Goal: Use online tool/utility: Utilize a website feature to perform a specific function

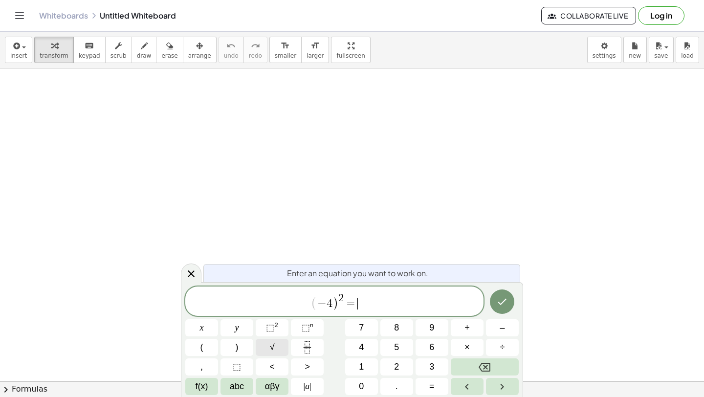
click at [276, 345] on button "√" at bounding box center [272, 347] width 33 height 17
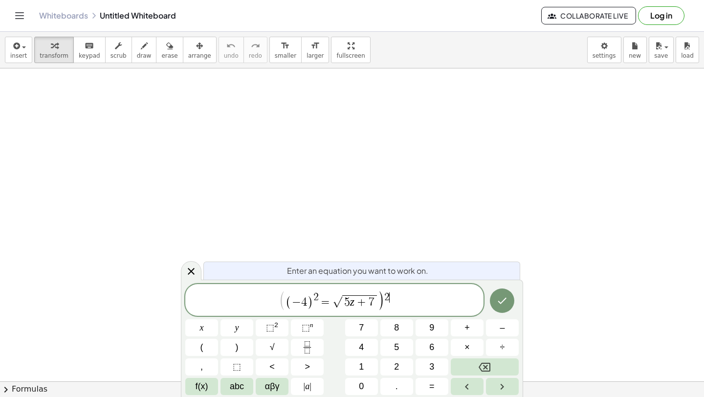
click at [331, 304] on span "=" at bounding box center [326, 302] width 14 height 12
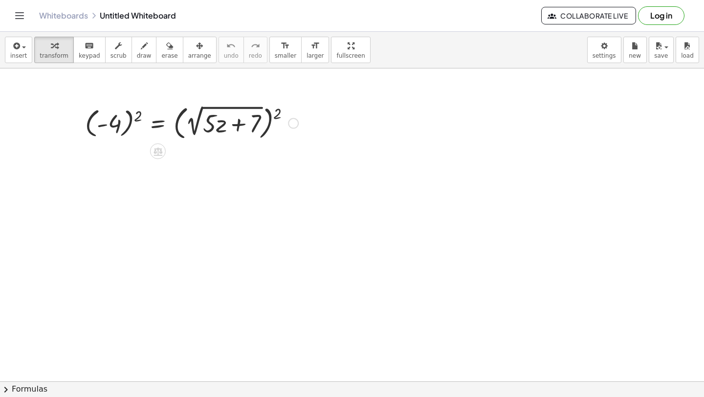
click at [132, 121] on div at bounding box center [191, 122] width 223 height 41
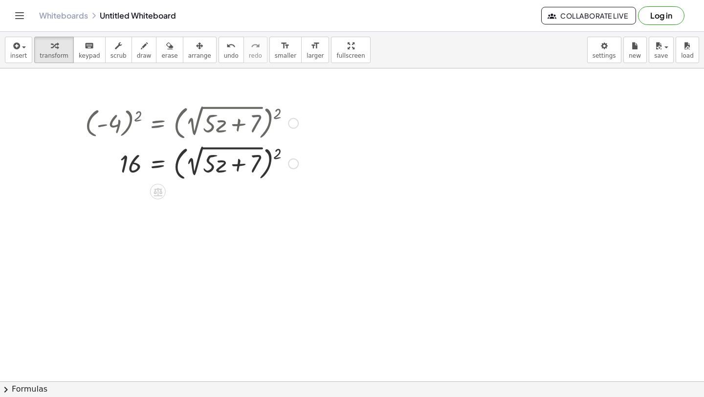
click at [175, 165] on div at bounding box center [191, 163] width 223 height 41
click at [179, 165] on div at bounding box center [191, 163] width 223 height 41
click at [178, 165] on div at bounding box center [191, 163] width 223 height 41
click at [271, 162] on div at bounding box center [191, 163] width 223 height 41
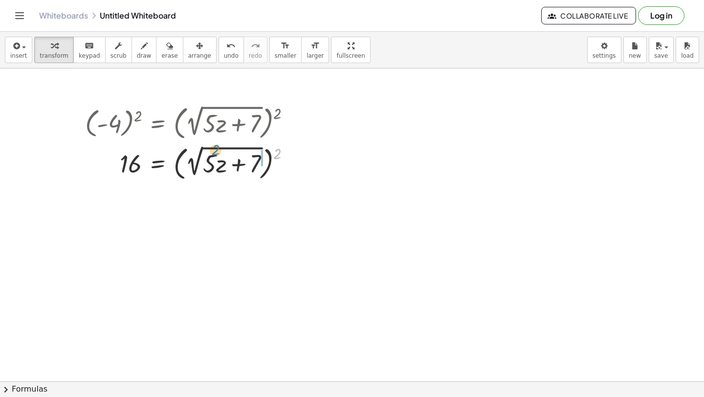
drag, startPoint x: 278, startPoint y: 152, endPoint x: 207, endPoint y: 150, distance: 70.5
click at [207, 150] on div at bounding box center [191, 163] width 223 height 41
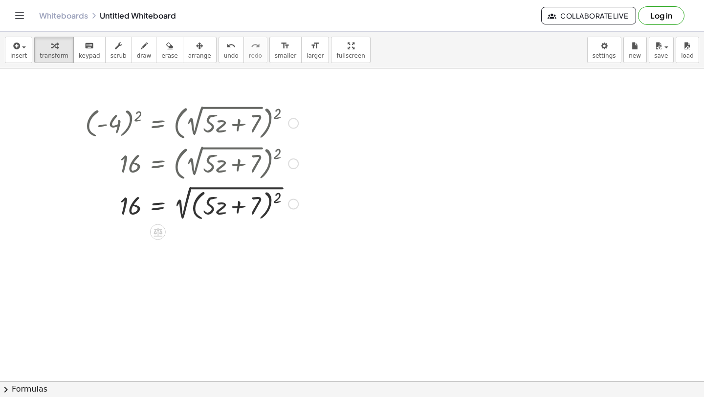
click at [270, 209] on div at bounding box center [191, 203] width 223 height 41
click at [267, 207] on div at bounding box center [191, 203] width 223 height 41
drag, startPoint x: 278, startPoint y: 198, endPoint x: 243, endPoint y: 201, distance: 35.9
click at [243, 201] on div at bounding box center [191, 203] width 223 height 41
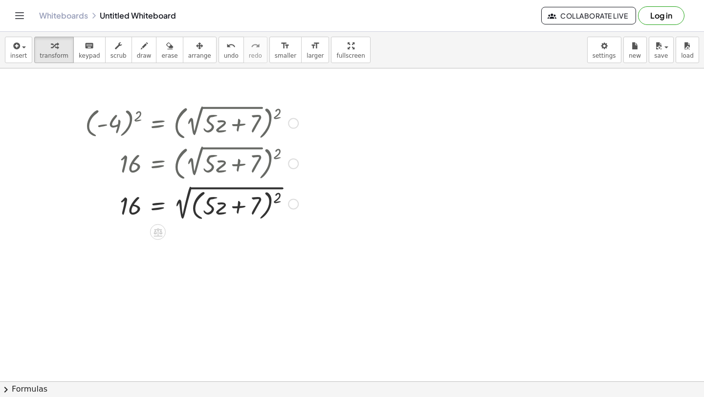
click at [270, 206] on div at bounding box center [191, 203] width 223 height 41
drag, startPoint x: 281, startPoint y: 196, endPoint x: 261, endPoint y: 203, distance: 20.7
click at [262, 203] on div at bounding box center [191, 203] width 223 height 41
click at [269, 205] on div at bounding box center [191, 203] width 223 height 41
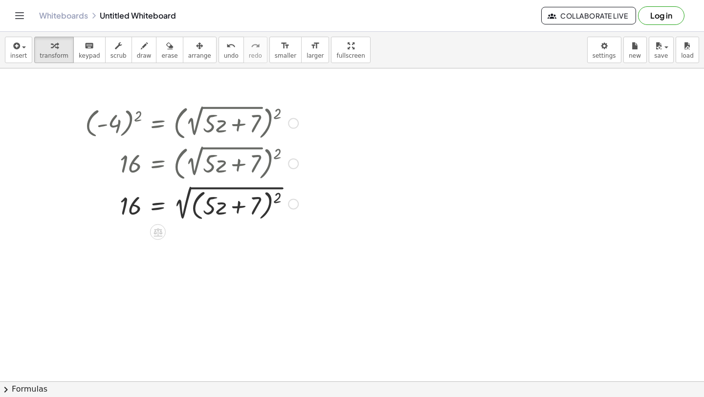
click at [189, 198] on div at bounding box center [191, 203] width 223 height 41
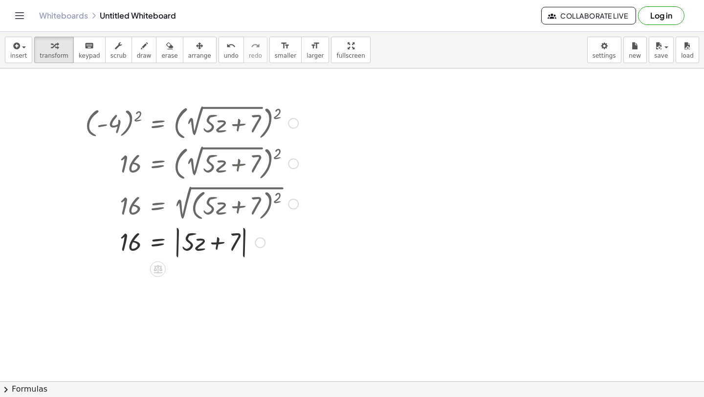
click at [235, 244] on div at bounding box center [191, 241] width 223 height 37
click at [219, 244] on div at bounding box center [191, 241] width 223 height 37
drag, startPoint x: 190, startPoint y: 241, endPoint x: 149, endPoint y: 250, distance: 42.6
click at [157, 244] on div at bounding box center [191, 241] width 223 height 37
click at [178, 245] on div at bounding box center [191, 241] width 223 height 37
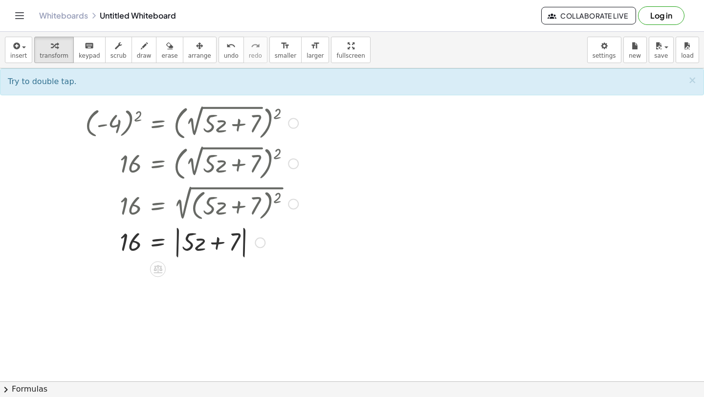
click at [179, 242] on div at bounding box center [191, 241] width 223 height 37
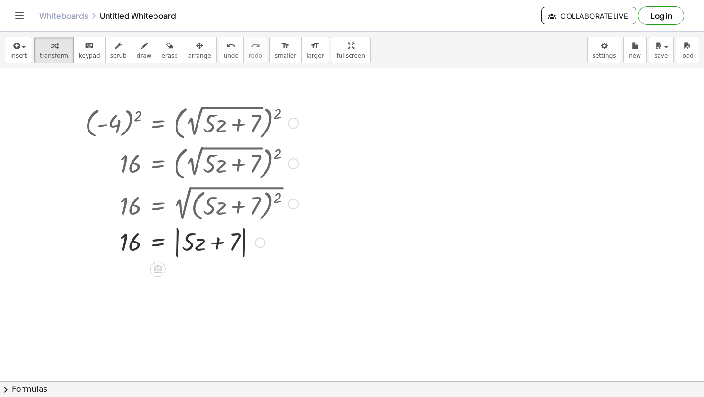
click at [179, 242] on div at bounding box center [191, 241] width 223 height 37
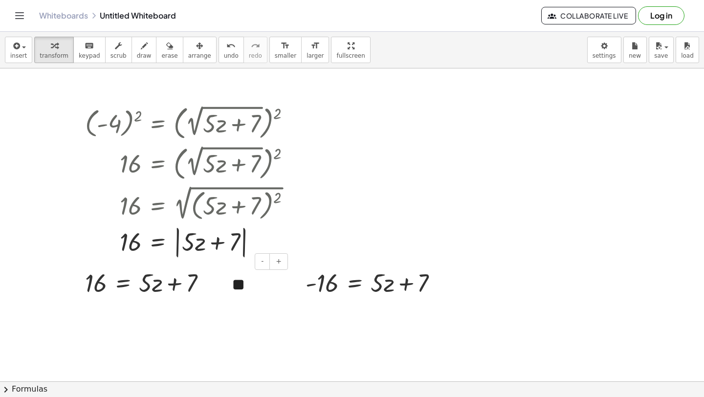
scroll to position [38, 0]
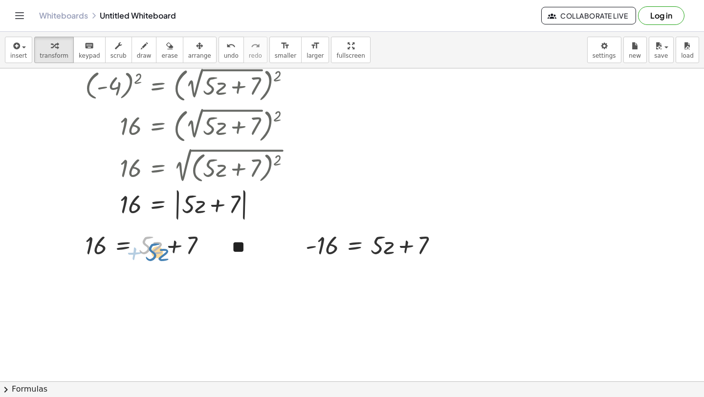
drag, startPoint x: 149, startPoint y: 249, endPoint x: 154, endPoint y: 254, distance: 7.3
click at [155, 254] on div at bounding box center [147, 244] width 134 height 33
drag, startPoint x: 177, startPoint y: 250, endPoint x: 103, endPoint y: 245, distance: 73.5
click at [103, 245] on div at bounding box center [149, 244] width 139 height 33
click at [87, 248] on div at bounding box center [149, 244] width 207 height 33
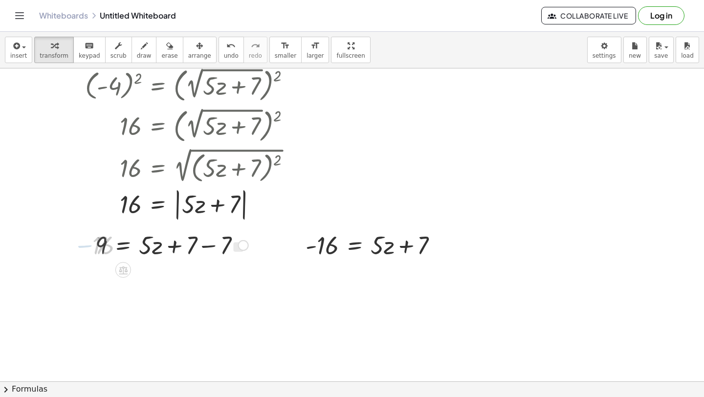
click at [198, 246] on div at bounding box center [171, 244] width 163 height 33
click at [125, 248] on div at bounding box center [137, 244] width 94 height 33
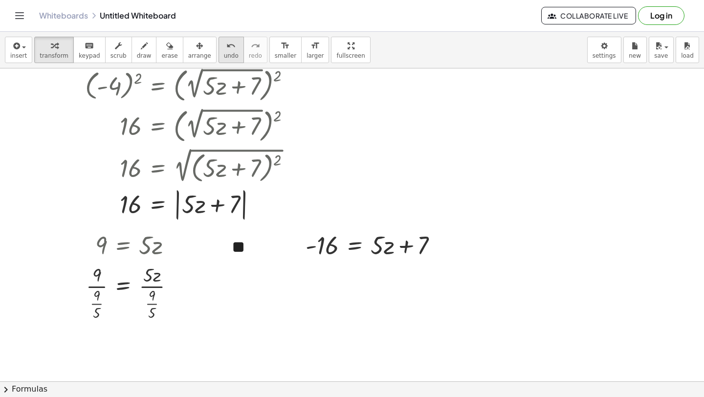
click at [226, 50] on icon "undo" at bounding box center [230, 46] width 9 height 12
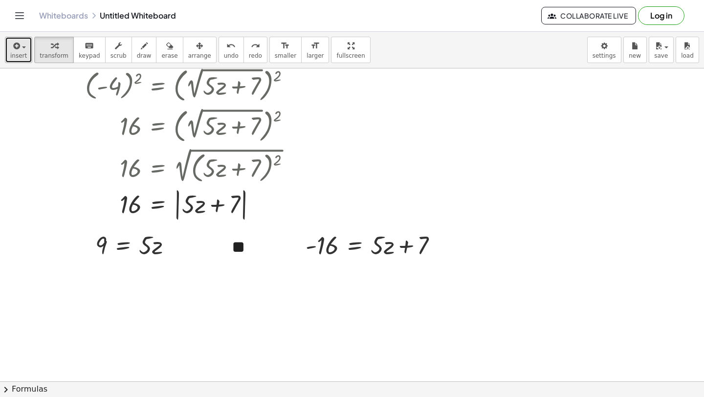
click at [19, 52] on span "insert" at bounding box center [18, 55] width 17 height 7
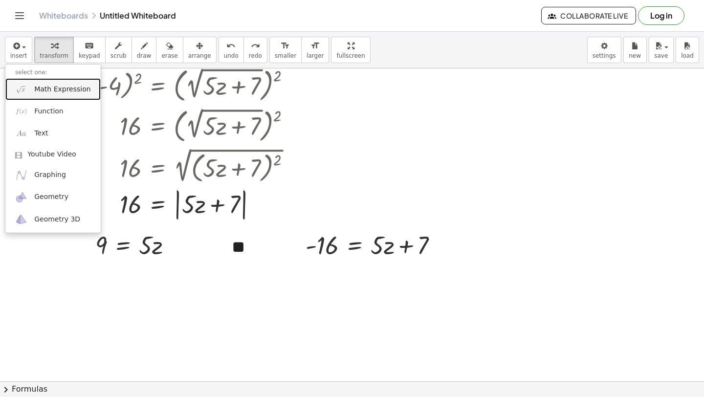
click at [56, 90] on span "Math Expression" at bounding box center [62, 90] width 56 height 10
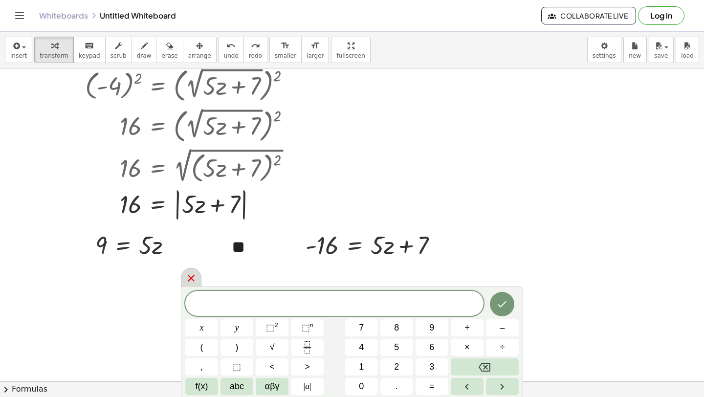
click at [194, 281] on icon at bounding box center [191, 278] width 7 height 7
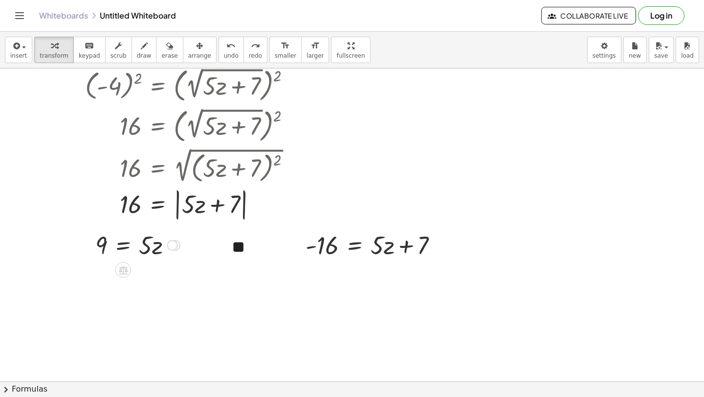
click at [116, 249] on div at bounding box center [137, 244] width 94 height 33
click at [99, 288] on div at bounding box center [136, 285] width 102 height 49
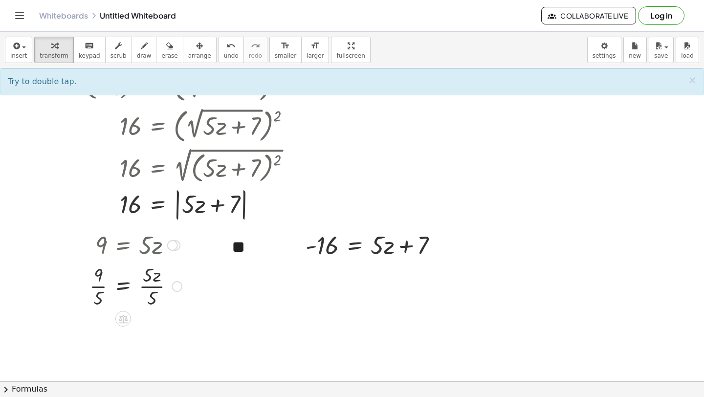
click at [153, 289] on div at bounding box center [136, 285] width 102 height 49
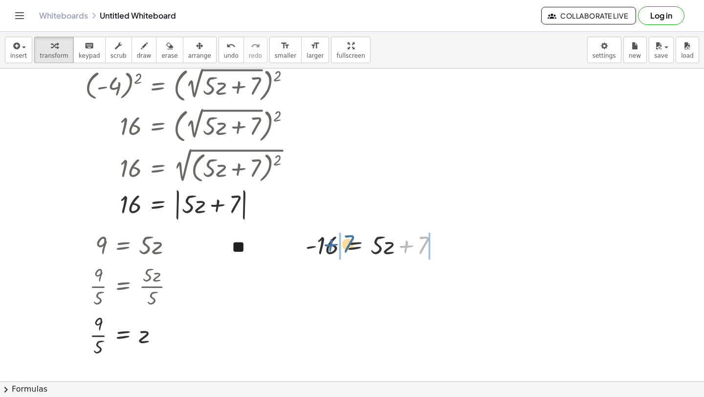
drag, startPoint x: 406, startPoint y: 249, endPoint x: 330, endPoint y: 248, distance: 76.3
click at [330, 248] on div at bounding box center [376, 244] width 150 height 33
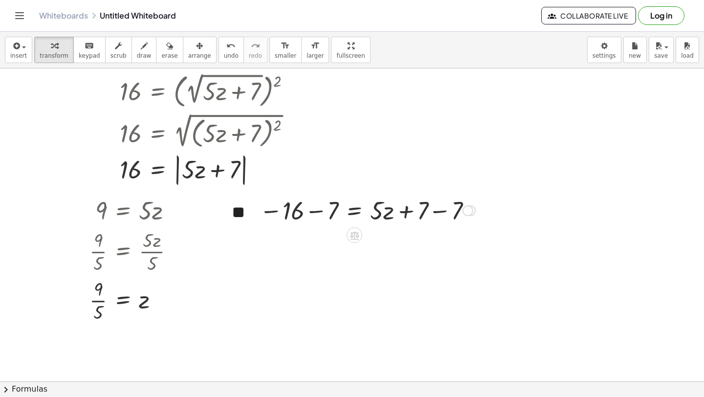
click at [316, 224] on div at bounding box center [367, 209] width 225 height 33
click at [436, 215] on div at bounding box center [389, 209] width 189 height 33
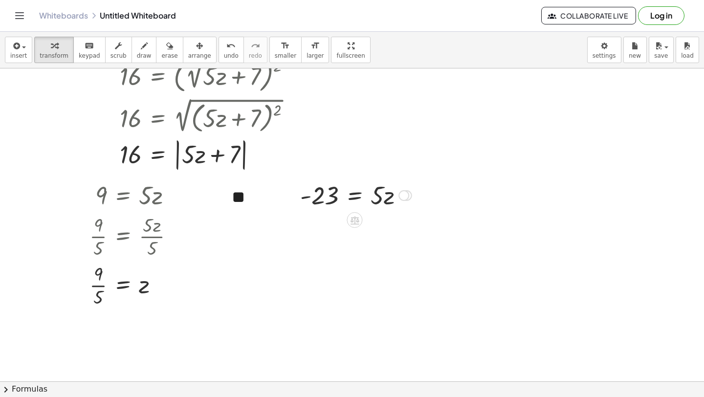
scroll to position [89, 0]
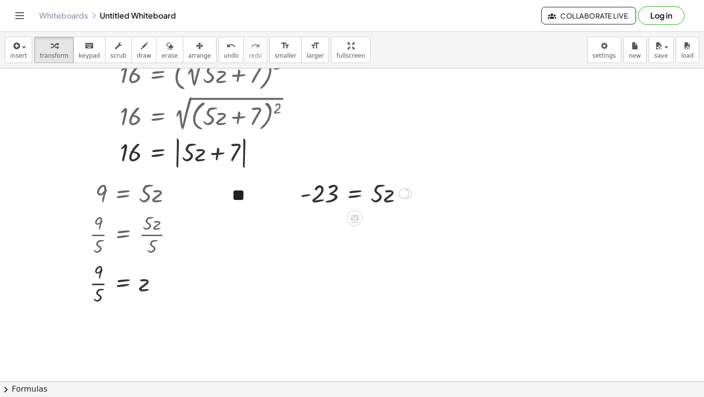
click at [355, 197] on div at bounding box center [355, 192] width 121 height 33
click at [318, 194] on div at bounding box center [357, 192] width 121 height 49
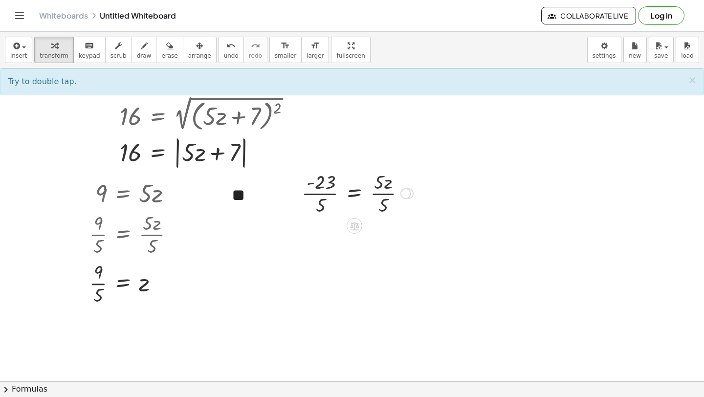
click at [324, 194] on div at bounding box center [357, 192] width 121 height 49
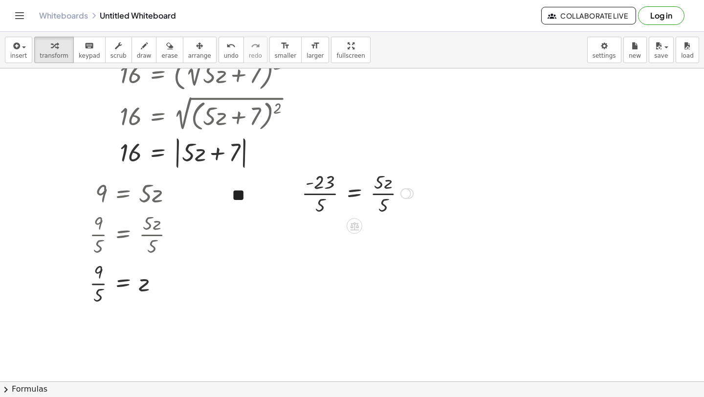
click at [324, 194] on div at bounding box center [357, 192] width 121 height 49
click at [224, 46] on div "undo" at bounding box center [231, 46] width 15 height 12
drag, startPoint x: 311, startPoint y: 182, endPoint x: 299, endPoint y: 192, distance: 15.3
click at [299, 193] on div "- 16 = + · 5 · z + 7 − 16 − 7 = + · 5 · z + 7 − 7 - 23 = + · 5 · z + 7 − 7 - 23…" at bounding box center [353, 193] width 133 height 54
click at [311, 183] on div at bounding box center [352, 192] width 132 height 49
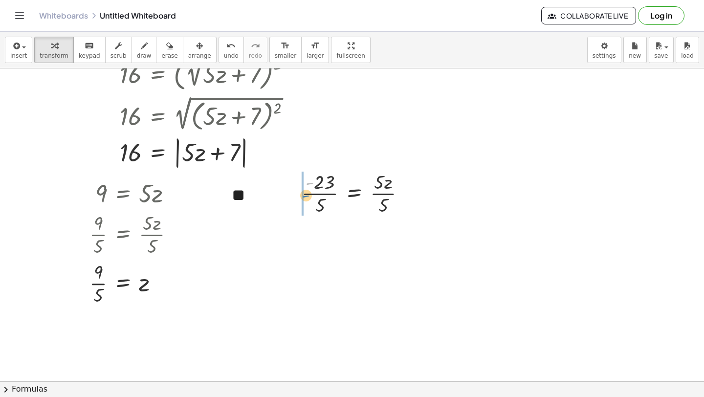
drag, startPoint x: 314, startPoint y: 183, endPoint x: 309, endPoint y: 196, distance: 13.8
click at [310, 196] on div at bounding box center [357, 192] width 121 height 49
click at [380, 192] on div at bounding box center [356, 192] width 124 height 49
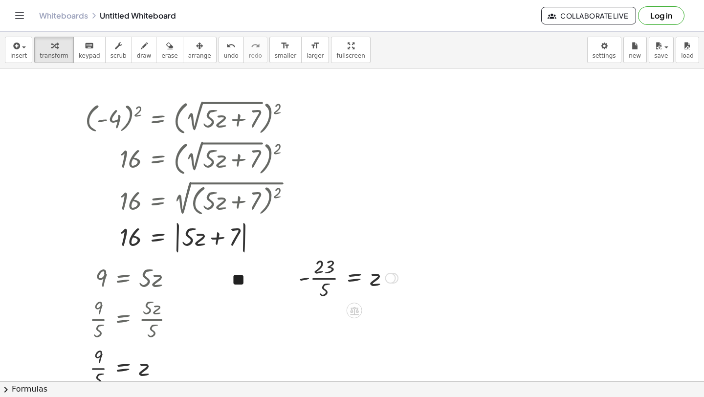
scroll to position [0, 0]
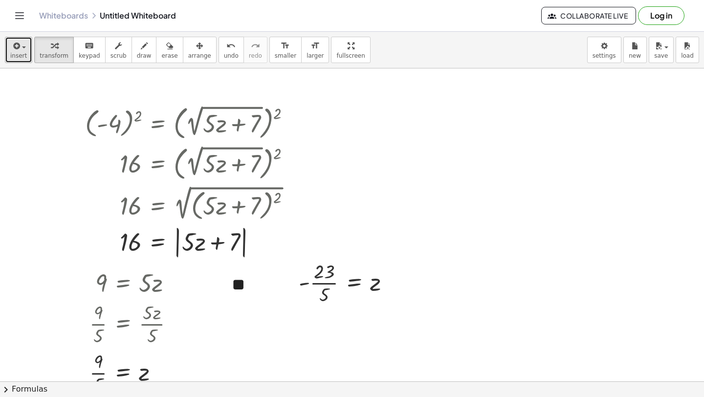
click at [12, 43] on icon "button" at bounding box center [15, 46] width 9 height 12
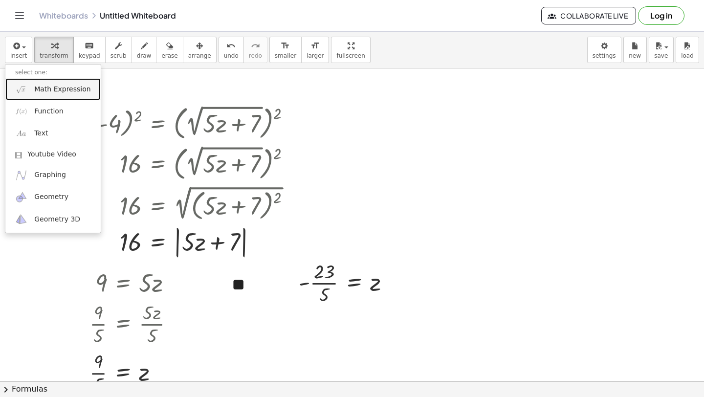
click at [34, 90] on span "Math Expression" at bounding box center [62, 90] width 56 height 10
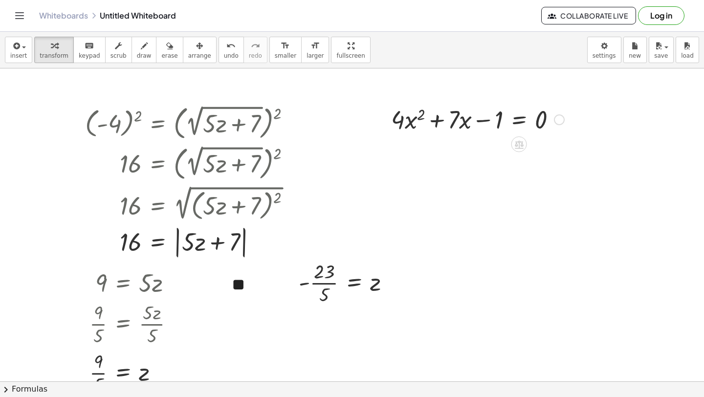
click at [455, 123] on div at bounding box center [477, 118] width 183 height 33
drag, startPoint x: 438, startPoint y: 124, endPoint x: 424, endPoint y: 125, distance: 13.7
click at [425, 127] on div at bounding box center [477, 118] width 183 height 33
drag, startPoint x: 356, startPoint y: 115, endPoint x: 536, endPoint y: 124, distance: 180.7
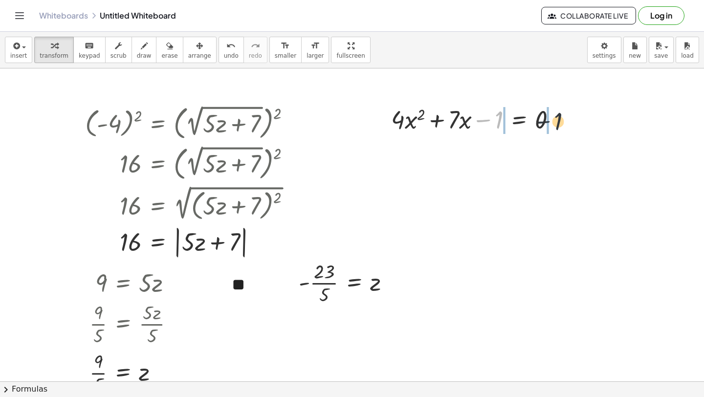
drag, startPoint x: 481, startPoint y: 123, endPoint x: 543, endPoint y: 123, distance: 61.6
click at [543, 123] on div at bounding box center [477, 118] width 183 height 33
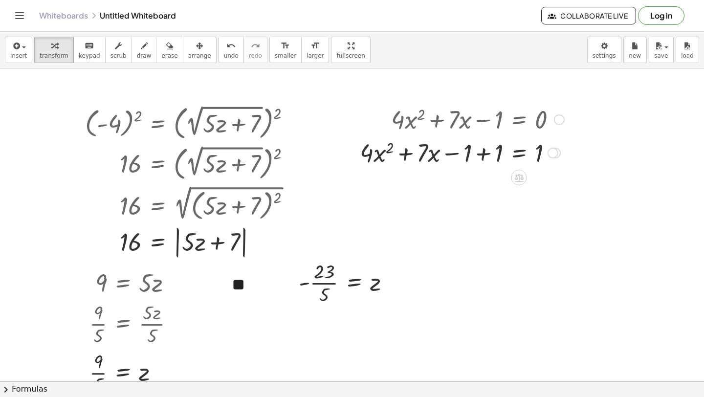
click at [483, 128] on div at bounding box center [462, 118] width 214 height 33
click at [483, 151] on div at bounding box center [462, 151] width 214 height 33
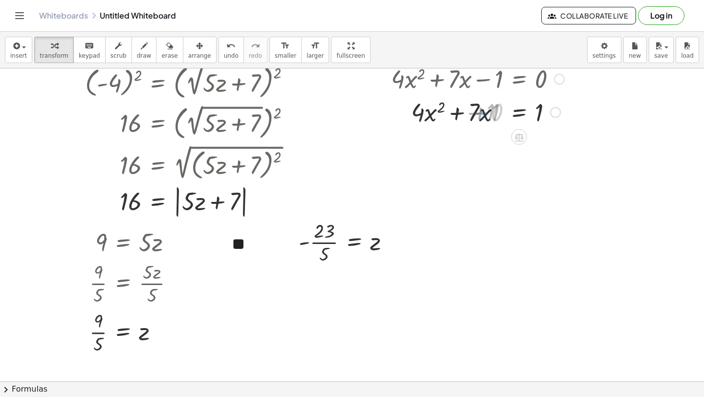
scroll to position [42, 0]
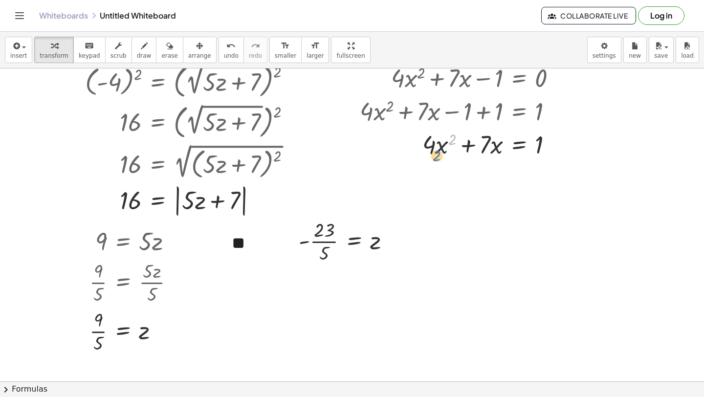
drag, startPoint x: 453, startPoint y: 142, endPoint x: 428, endPoint y: 152, distance: 26.6
click at [428, 152] on div at bounding box center [462, 143] width 214 height 33
click at [471, 149] on div at bounding box center [462, 143] width 214 height 33
drag, startPoint x: 496, startPoint y: 149, endPoint x: 450, endPoint y: 145, distance: 46.1
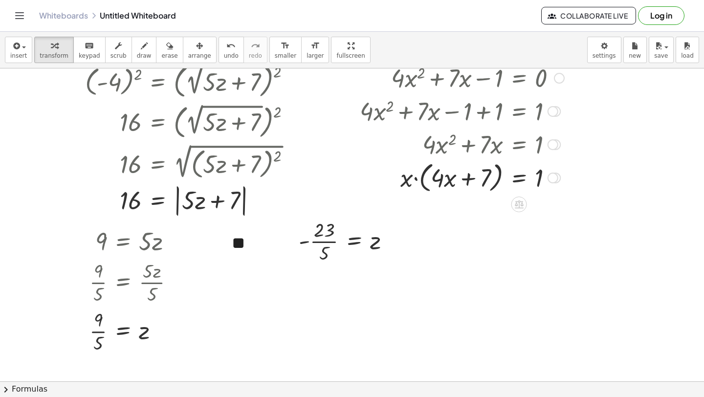
click at [417, 180] on div at bounding box center [462, 176] width 214 height 37
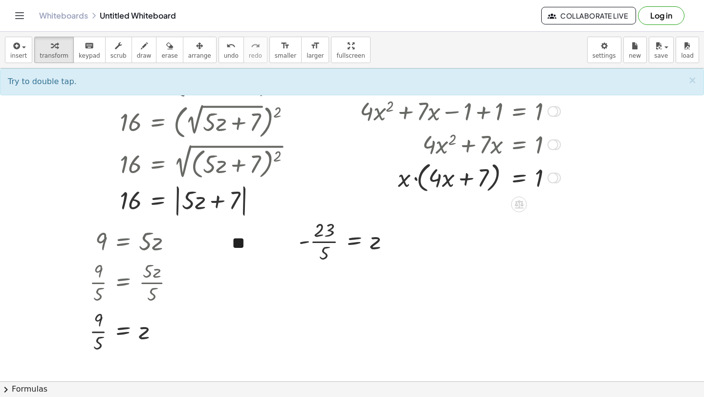
click at [424, 181] on div at bounding box center [462, 176] width 214 height 37
click at [423, 181] on div at bounding box center [462, 176] width 214 height 37
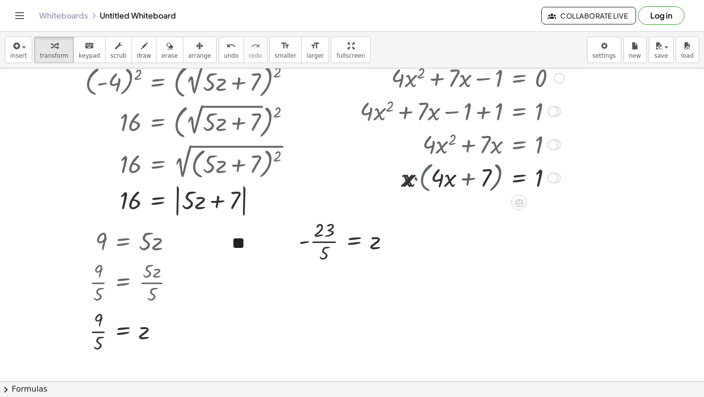
click at [423, 181] on div at bounding box center [462, 176] width 214 height 33
drag, startPoint x: 427, startPoint y: 187, endPoint x: 551, endPoint y: 196, distance: 124.0
click at [551, 197] on div "( - 4 ) 2 = ( 2 √ ( + · 5 · z + 7 ) ) 2 16 = ( 2 √ ( + · 5 · z + 7 ) ) 2 16 = 2…" at bounding box center [352, 372] width 704 height 690
click at [487, 181] on div at bounding box center [464, 177] width 219 height 49
click at [445, 184] on div at bounding box center [464, 177] width 219 height 49
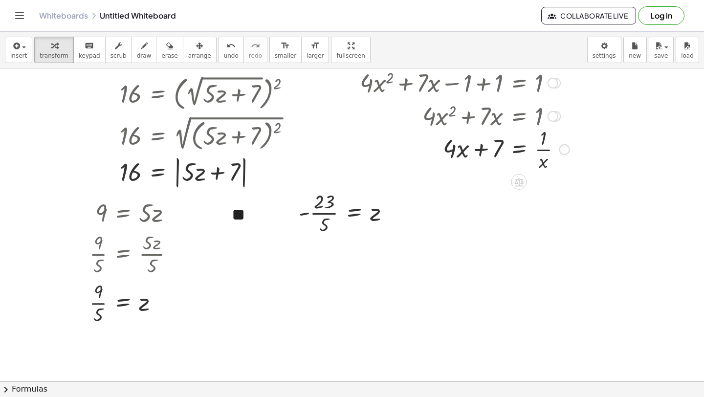
scroll to position [71, 0]
click at [544, 149] on div at bounding box center [464, 147] width 219 height 49
click at [477, 151] on div at bounding box center [464, 147] width 219 height 49
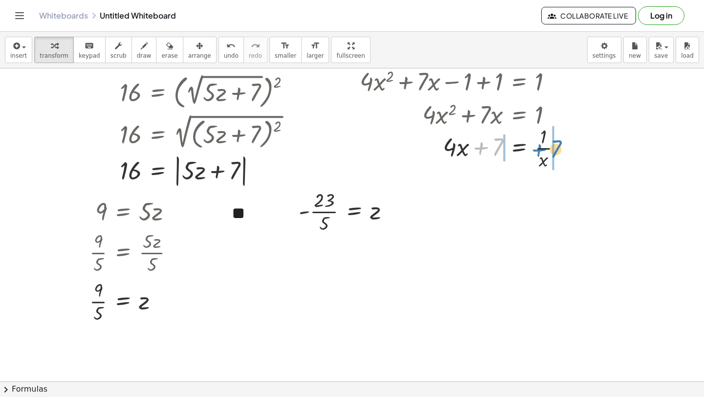
drag, startPoint x: 477, startPoint y: 152, endPoint x: 537, endPoint y: 152, distance: 60.1
click at [538, 152] on div at bounding box center [464, 147] width 219 height 49
click at [566, 150] on div at bounding box center [481, 147] width 253 height 49
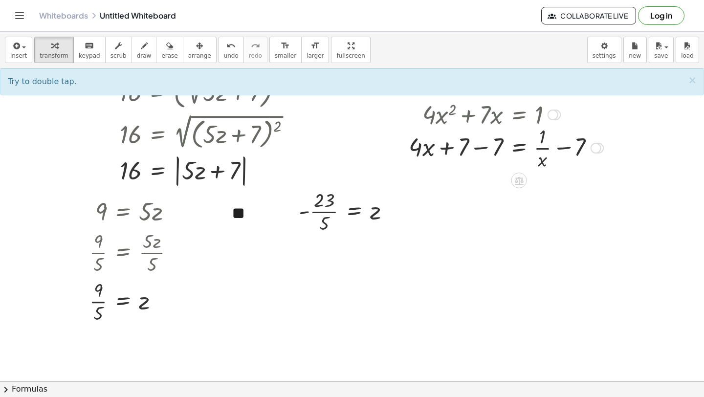
click at [565, 149] on div at bounding box center [481, 147] width 253 height 49
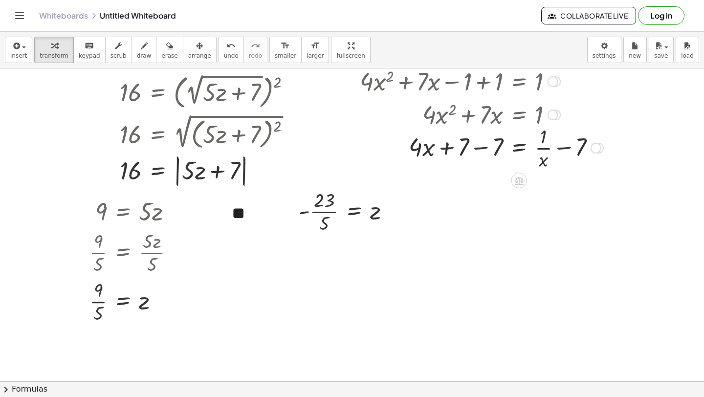
click at [565, 149] on div at bounding box center [481, 147] width 253 height 49
click at [585, 149] on div at bounding box center [489, 147] width 268 height 49
click at [563, 155] on div at bounding box center [481, 147] width 253 height 49
click at [564, 151] on div at bounding box center [489, 147] width 268 height 49
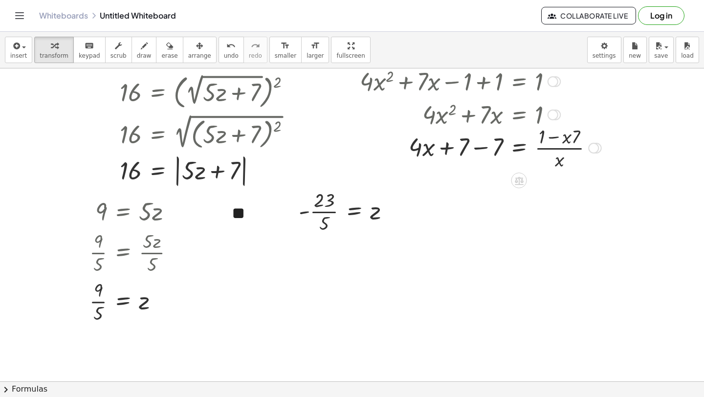
click at [551, 140] on div at bounding box center [480, 147] width 251 height 49
click at [560, 155] on div at bounding box center [480, 147] width 251 height 49
click at [557, 151] on div at bounding box center [480, 147] width 251 height 49
click at [557, 149] on div at bounding box center [480, 147] width 251 height 49
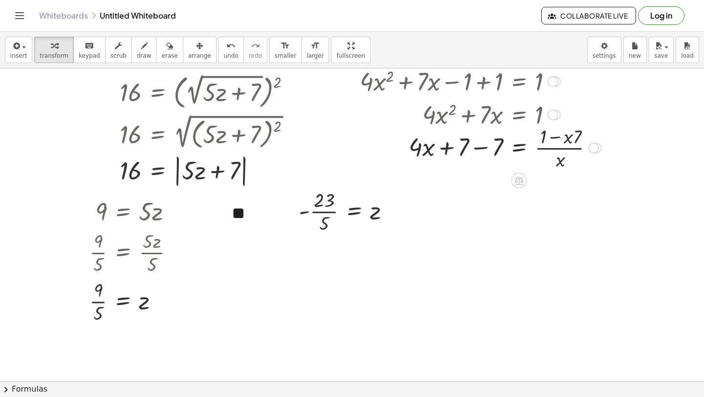
click at [557, 149] on div at bounding box center [480, 147] width 251 height 49
drag, startPoint x: 567, startPoint y: 138, endPoint x: 559, endPoint y: 161, distance: 24.7
click at [559, 162] on div at bounding box center [480, 147] width 251 height 49
drag, startPoint x: 564, startPoint y: 134, endPoint x: 579, endPoint y: 134, distance: 15.2
click at [579, 134] on div at bounding box center [480, 147] width 251 height 49
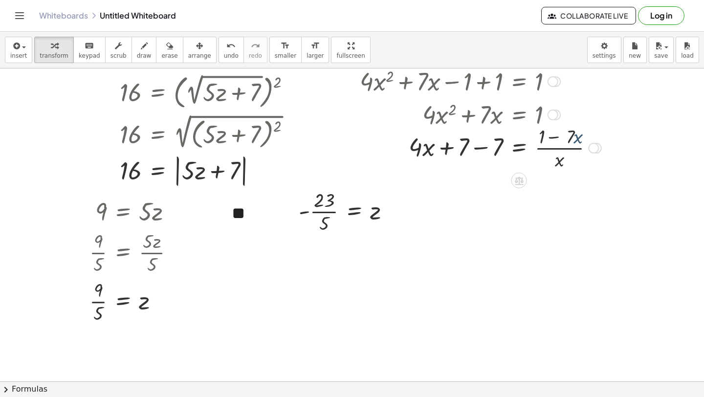
click at [557, 147] on div at bounding box center [480, 147] width 251 height 49
click at [551, 137] on div at bounding box center [480, 147] width 251 height 49
drag, startPoint x: 570, startPoint y: 136, endPoint x: 545, endPoint y: 136, distance: 24.5
click at [545, 136] on div at bounding box center [480, 147] width 251 height 49
click at [472, 146] on div at bounding box center [489, 147] width 268 height 49
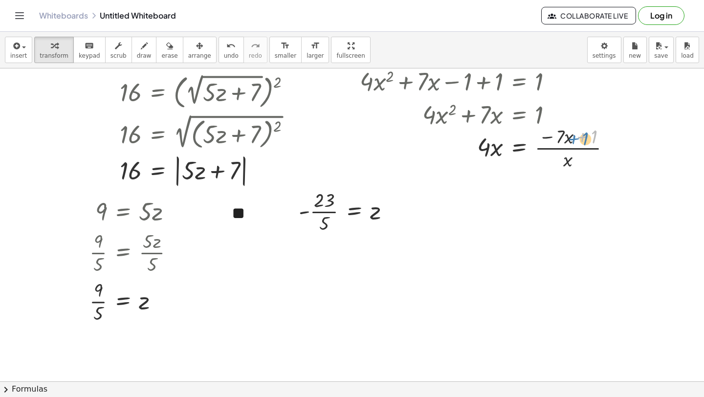
drag, startPoint x: 584, startPoint y: 137, endPoint x: 576, endPoint y: 138, distance: 8.4
click at [576, 139] on div at bounding box center [489, 147] width 268 height 49
click at [26, 47] on button "insert" at bounding box center [18, 50] width 27 height 26
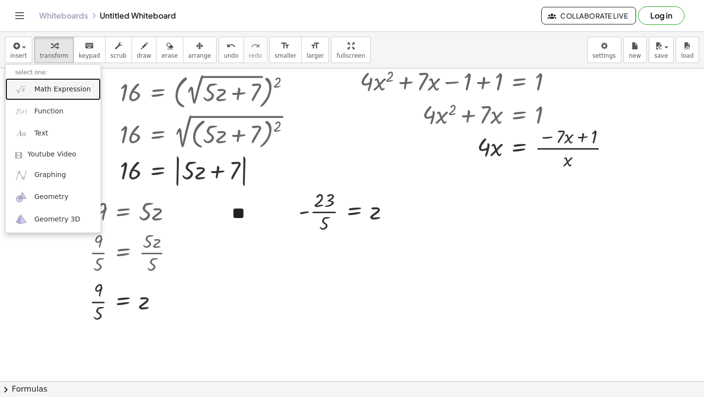
click at [37, 88] on span "Math Expression" at bounding box center [62, 90] width 56 height 10
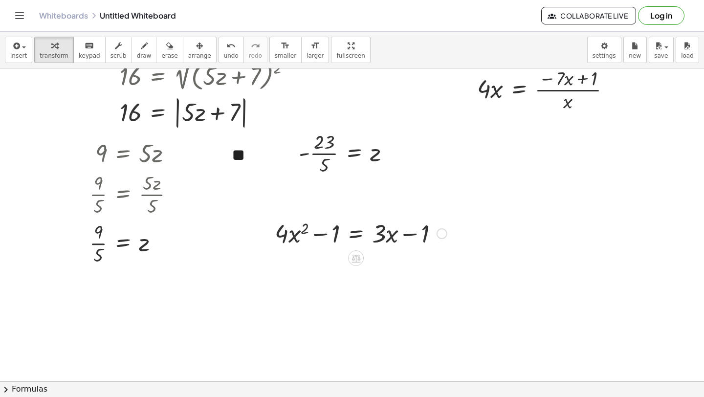
scroll to position [141, 0]
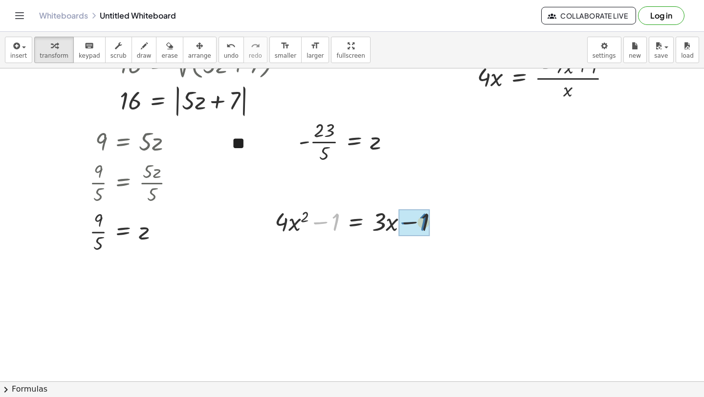
drag, startPoint x: 318, startPoint y: 222, endPoint x: 406, endPoint y: 222, distance: 88.5
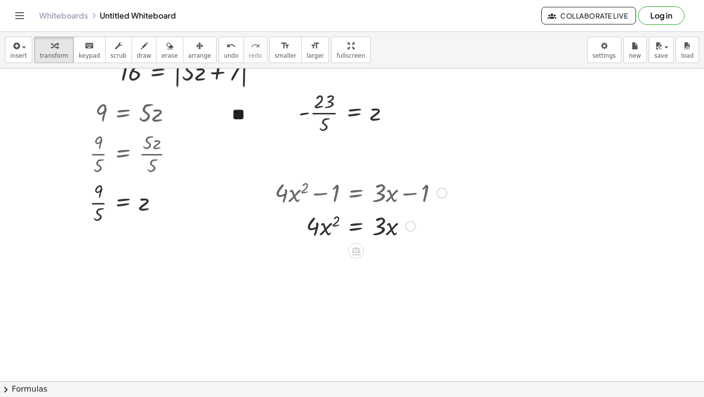
scroll to position [178, 0]
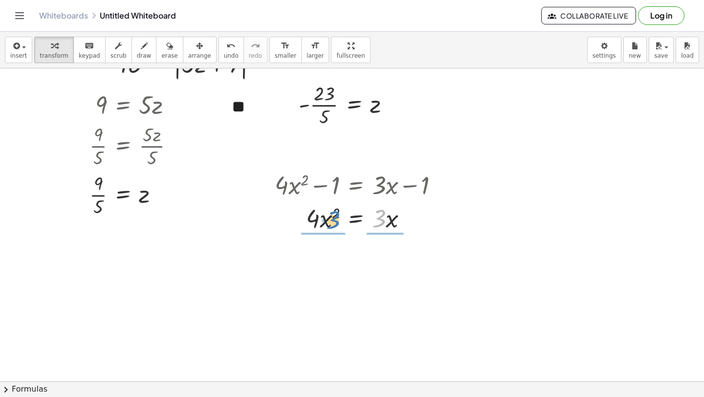
drag, startPoint x: 384, startPoint y: 217, endPoint x: 342, endPoint y: 233, distance: 45.0
click at [383, 262] on div at bounding box center [361, 258] width 182 height 49
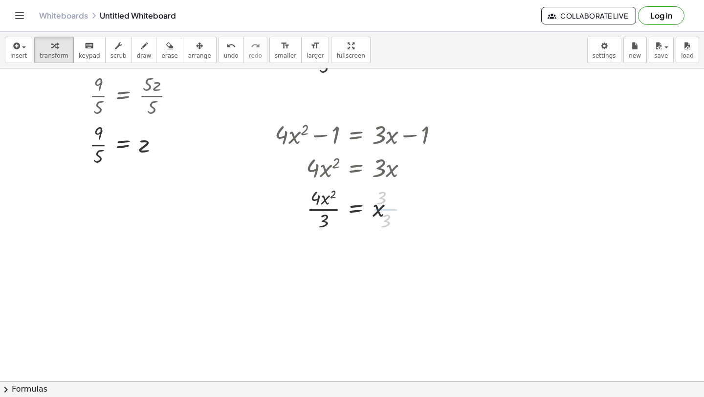
scroll to position [229, 0]
click at [320, 260] on div at bounding box center [361, 256] width 182 height 49
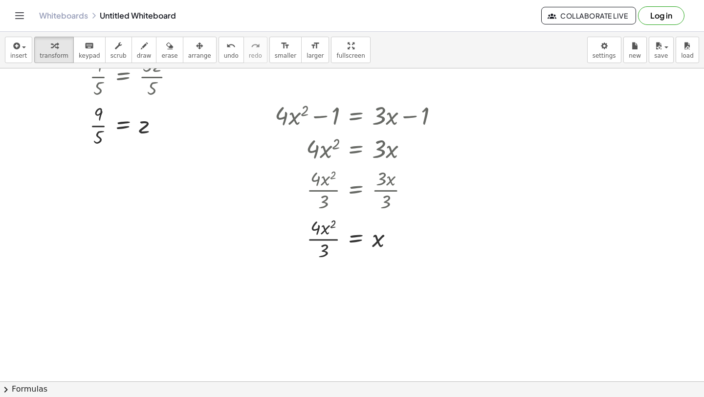
scroll to position [265, 0]
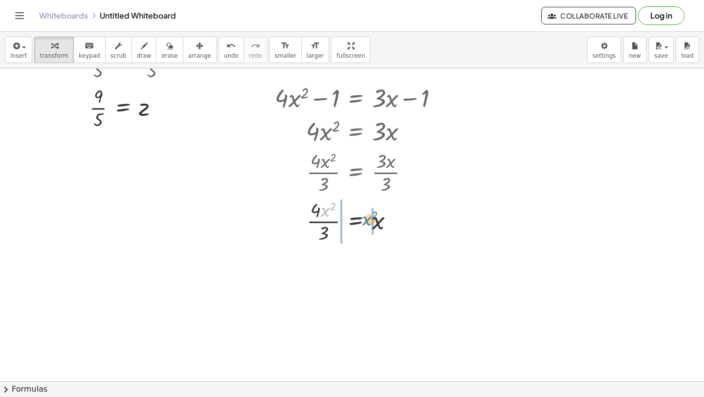
drag, startPoint x: 330, startPoint y: 211, endPoint x: 370, endPoint y: 217, distance: 41.1
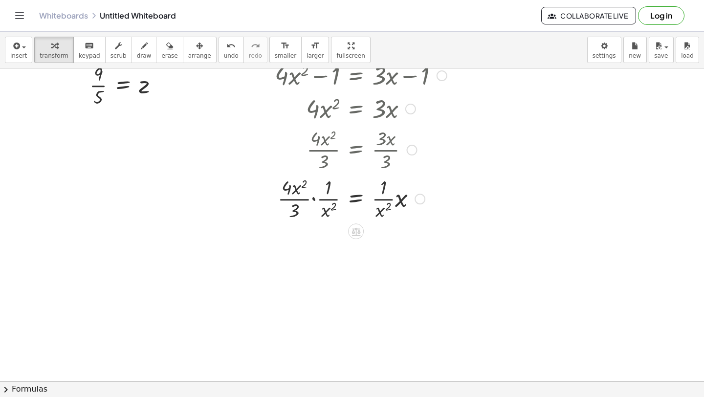
scroll to position [295, 0]
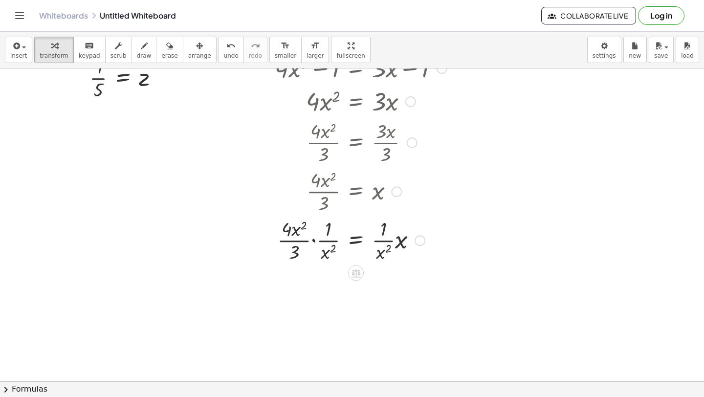
click at [386, 243] on div at bounding box center [361, 239] width 182 height 49
click at [403, 242] on div at bounding box center [361, 239] width 182 height 49
click at [378, 287] on div at bounding box center [361, 288] width 182 height 49
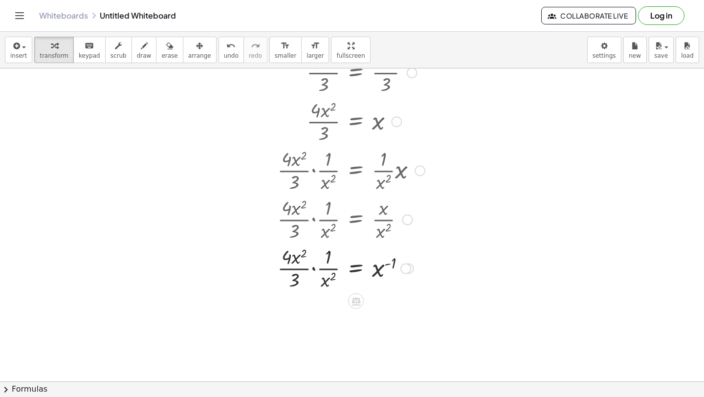
scroll to position [379, 0]
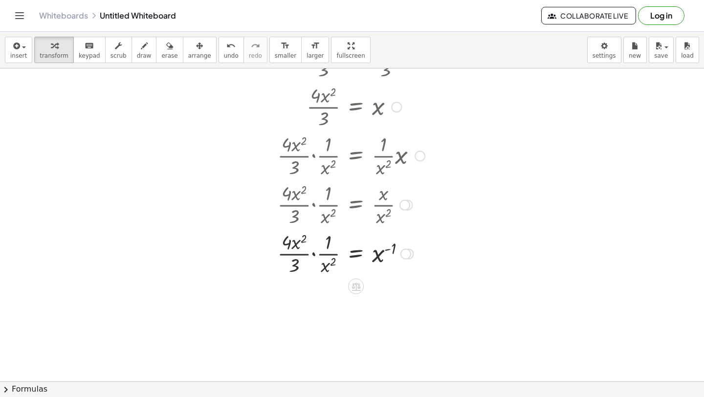
click at [326, 261] on div at bounding box center [361, 252] width 182 height 49
click at [328, 256] on div at bounding box center [361, 252] width 182 height 49
click at [311, 255] on div at bounding box center [361, 252] width 182 height 49
click at [317, 254] on div at bounding box center [361, 252] width 182 height 49
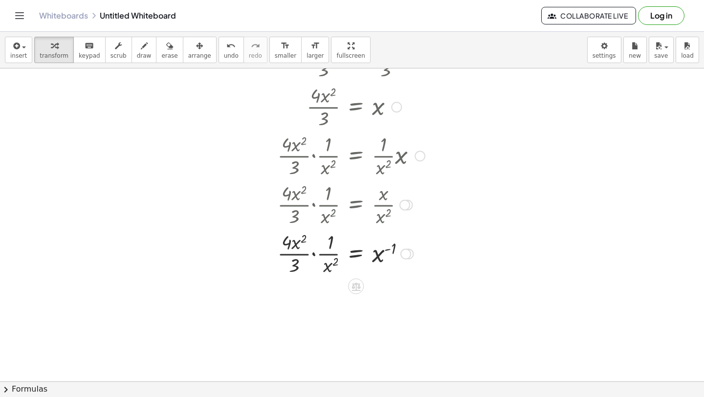
click at [317, 254] on div at bounding box center [361, 252] width 182 height 49
click at [294, 266] on div at bounding box center [361, 252] width 182 height 49
click at [294, 258] on div at bounding box center [361, 252] width 182 height 49
click at [293, 255] on div at bounding box center [361, 252] width 182 height 49
click at [293, 254] on div at bounding box center [361, 252] width 182 height 49
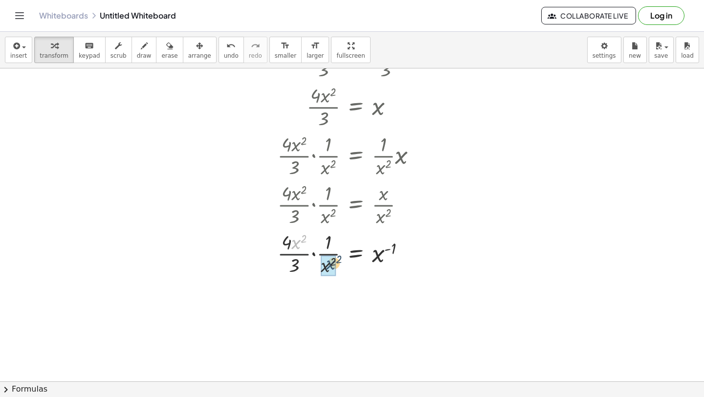
drag, startPoint x: 296, startPoint y: 245, endPoint x: 328, endPoint y: 262, distance: 36.5
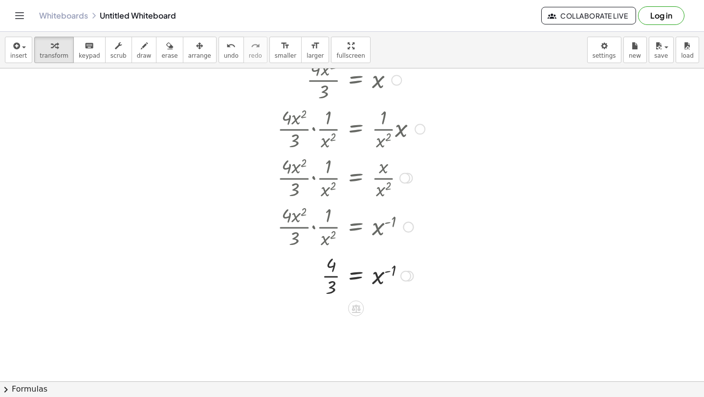
scroll to position [408, 0]
click at [329, 276] on div at bounding box center [361, 273] width 182 height 49
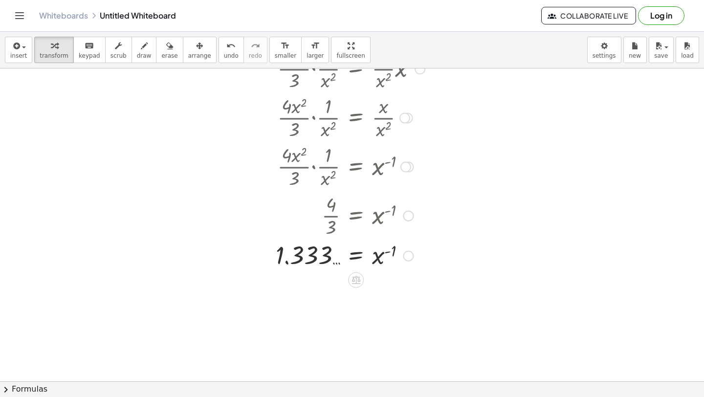
scroll to position [470, 0]
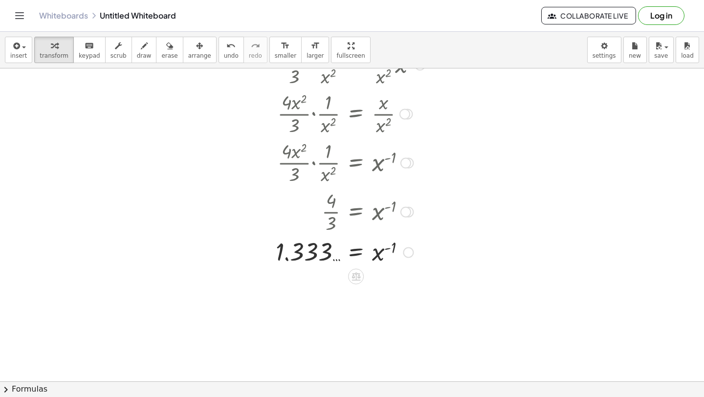
click at [388, 246] on div at bounding box center [361, 252] width 182 height 32
click at [390, 248] on div at bounding box center [361, 252] width 182 height 32
drag, startPoint x: 390, startPoint y: 248, endPoint x: 340, endPoint y: 252, distance: 49.5
click at [340, 252] on div at bounding box center [361, 252] width 182 height 32
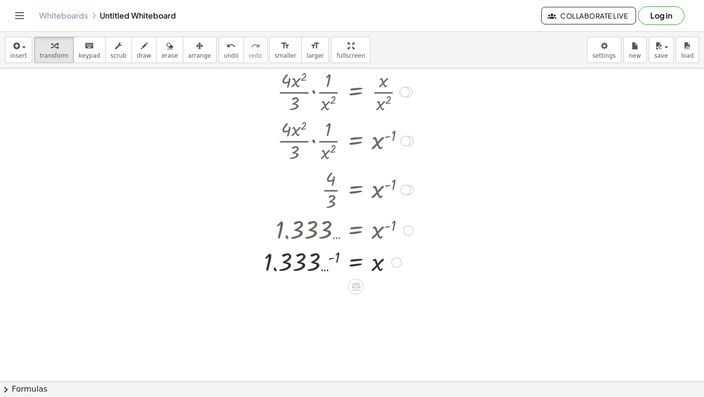
click at [331, 256] on div at bounding box center [355, 261] width 193 height 32
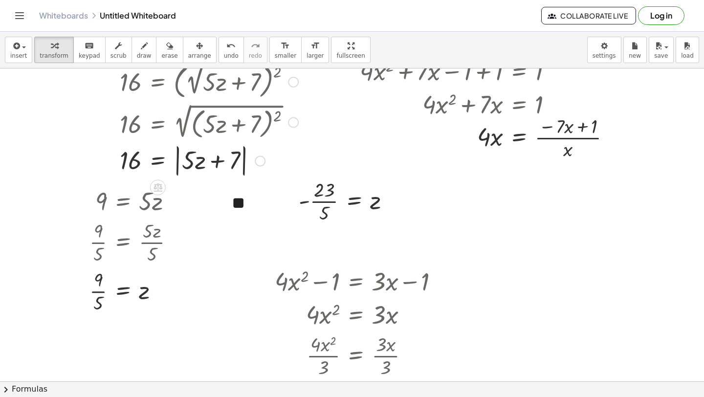
scroll to position [112, 0]
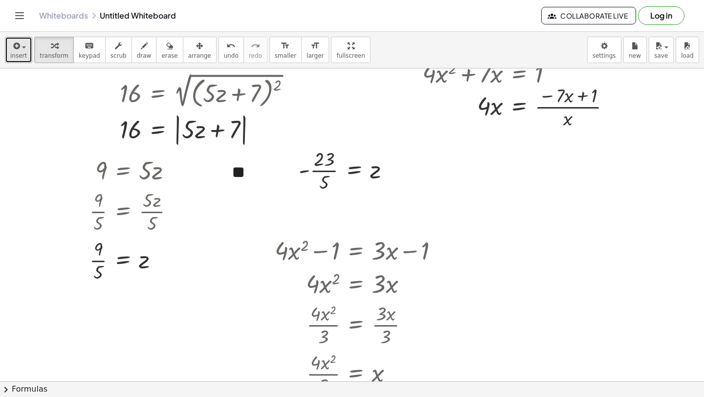
click at [12, 45] on icon "button" at bounding box center [15, 46] width 9 height 12
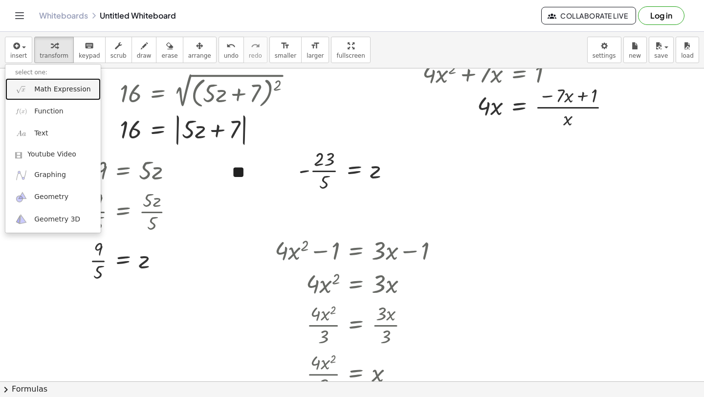
click at [41, 89] on span "Math Expression" at bounding box center [62, 90] width 56 height 10
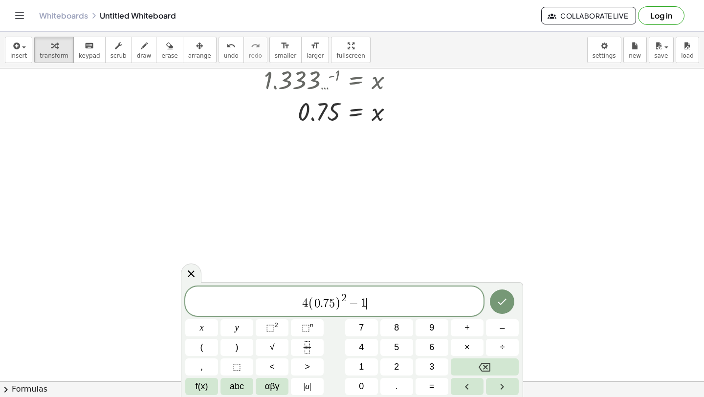
scroll to position [675, 0]
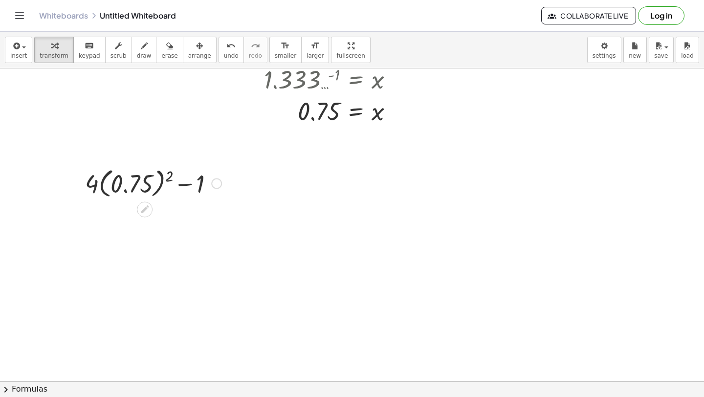
click at [162, 186] on div at bounding box center [153, 183] width 146 height 36
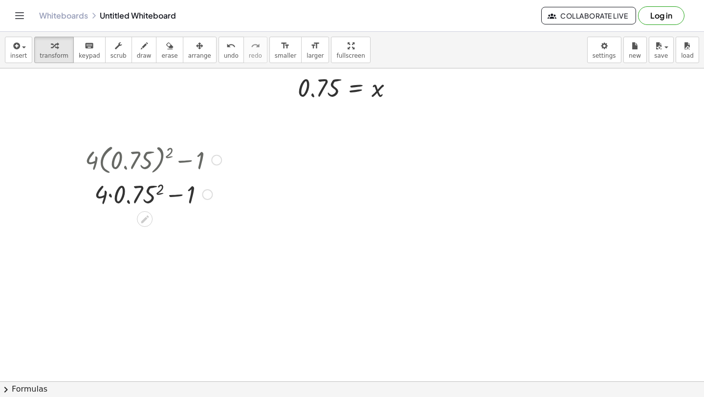
scroll to position [700, 0]
click at [109, 194] on div at bounding box center [153, 192] width 146 height 33
click at [162, 191] on div at bounding box center [153, 192] width 146 height 33
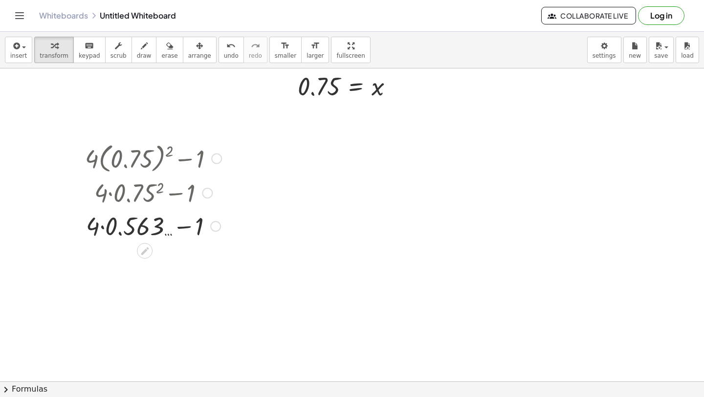
click at [101, 226] on div at bounding box center [153, 225] width 146 height 33
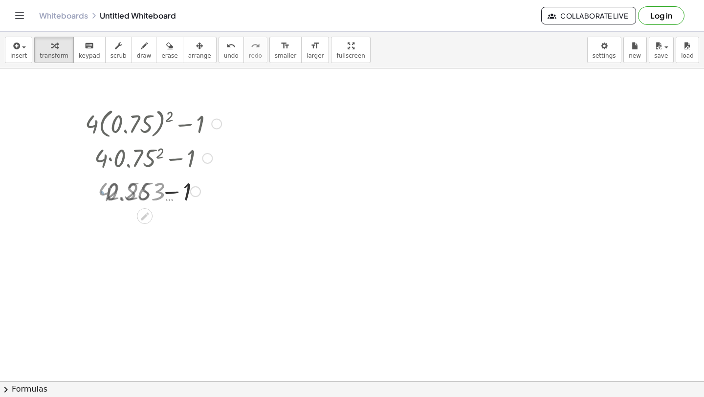
scroll to position [735, 0]
click at [165, 225] on div at bounding box center [153, 222] width 146 height 33
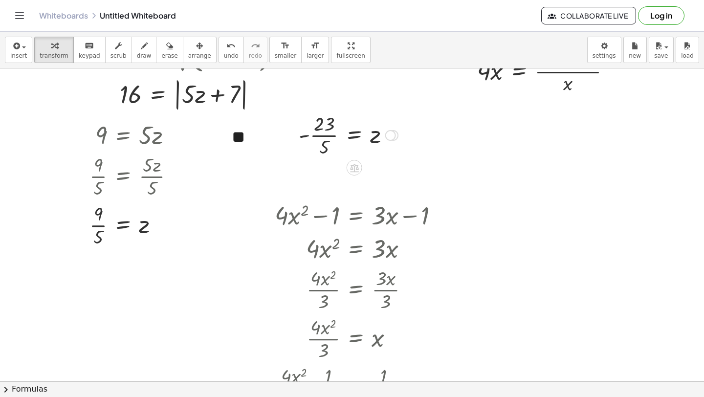
scroll to position [138, 0]
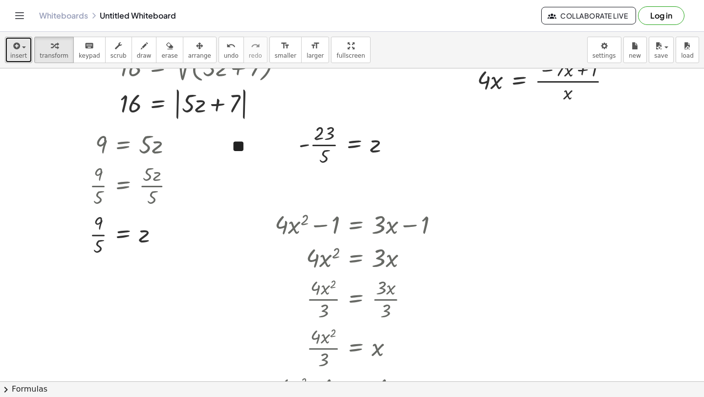
click at [13, 50] on icon "button" at bounding box center [15, 46] width 9 height 12
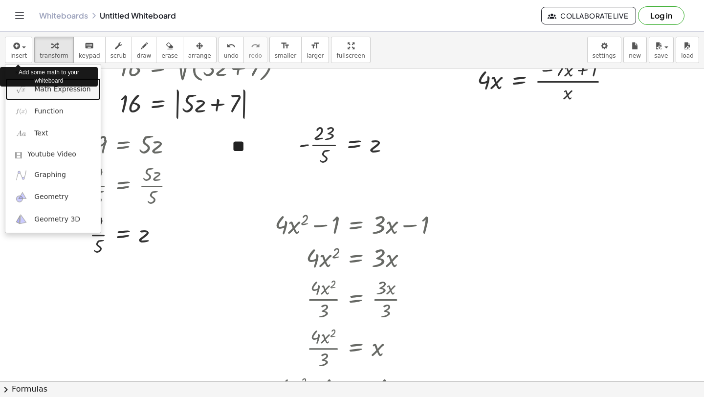
click at [31, 98] on link "Math Expression" at bounding box center [52, 89] width 95 height 22
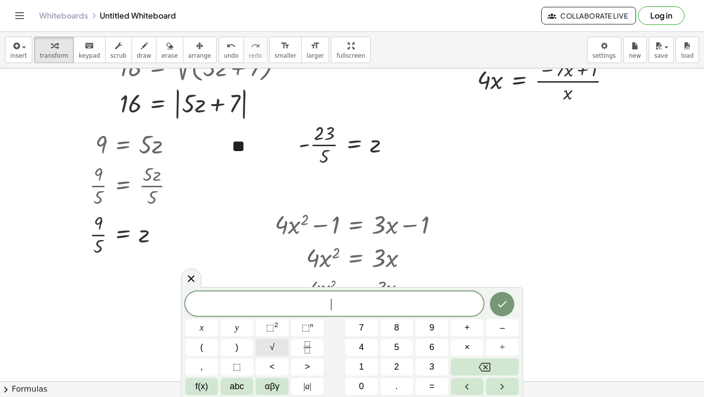
click at [274, 355] on button "√" at bounding box center [272, 347] width 33 height 17
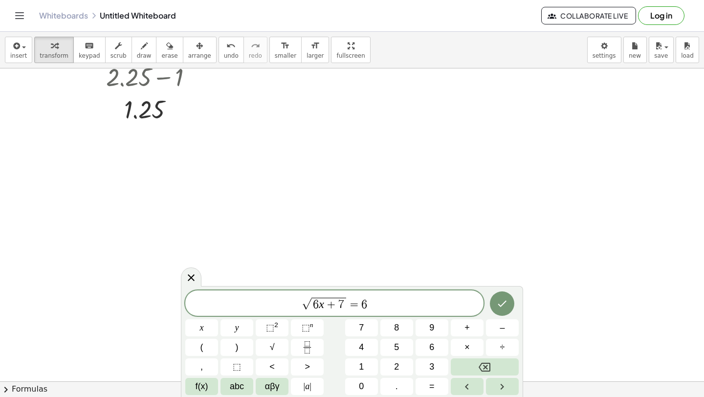
scroll to position [910, 0]
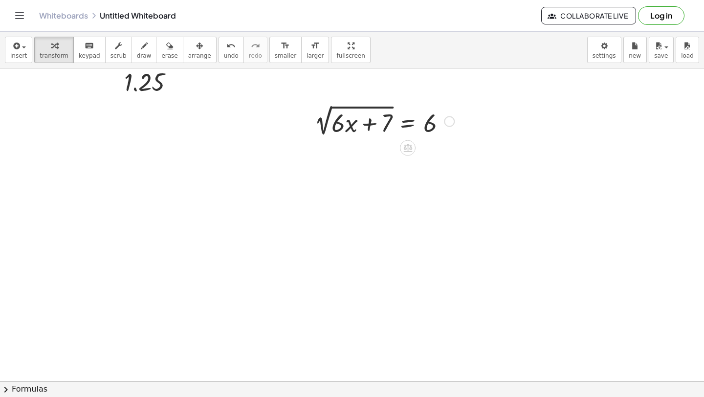
click at [373, 104] on div at bounding box center [385, 120] width 150 height 37
drag, startPoint x: 372, startPoint y: 130, endPoint x: 263, endPoint y: 120, distance: 109.5
drag, startPoint x: 430, startPoint y: 123, endPoint x: 380, endPoint y: 128, distance: 49.7
click at [380, 128] on div at bounding box center [385, 120] width 150 height 37
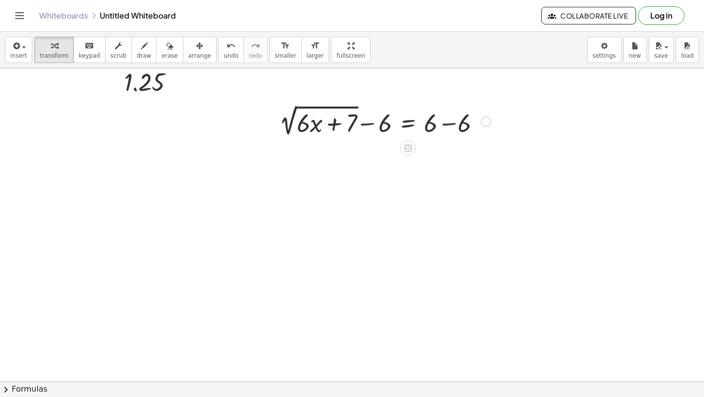
click at [370, 125] on div at bounding box center [384, 120] width 222 height 37
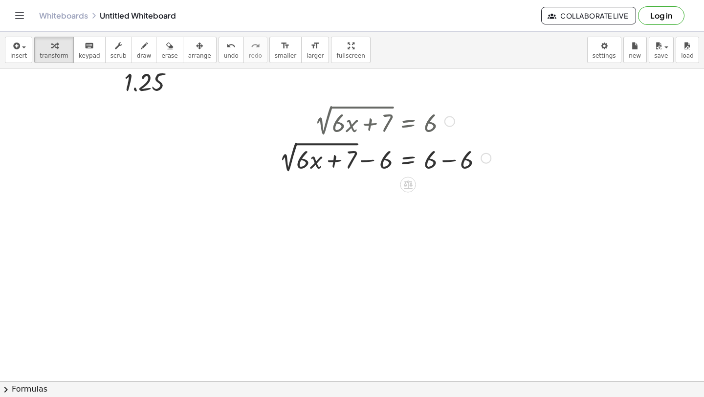
click at [373, 167] on div at bounding box center [384, 157] width 222 height 37
click at [371, 163] on div at bounding box center [384, 157] width 222 height 37
drag, startPoint x: 368, startPoint y: 161, endPoint x: 267, endPoint y: 148, distance: 102.1
click at [266, 148] on div "2 √ ( + · 6 · x + 7 ) = 6 − 6 2 √ ( + · 6 · x + 7 ) = + − 6 + 6 − 6" at bounding box center [381, 139] width 235 height 78
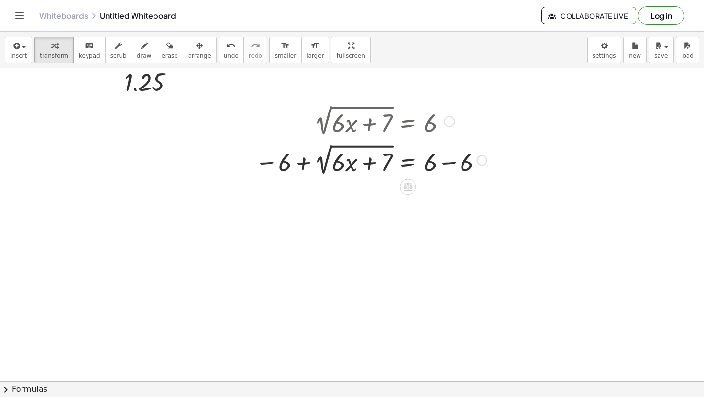
click at [304, 162] on div at bounding box center [372, 157] width 245 height 37
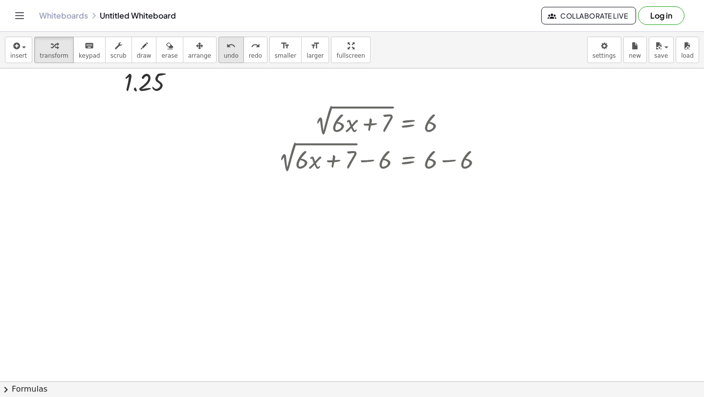
click at [221, 51] on button "undo undo" at bounding box center [231, 50] width 25 height 26
click at [229, 44] on div "undo" at bounding box center [231, 46] width 15 height 12
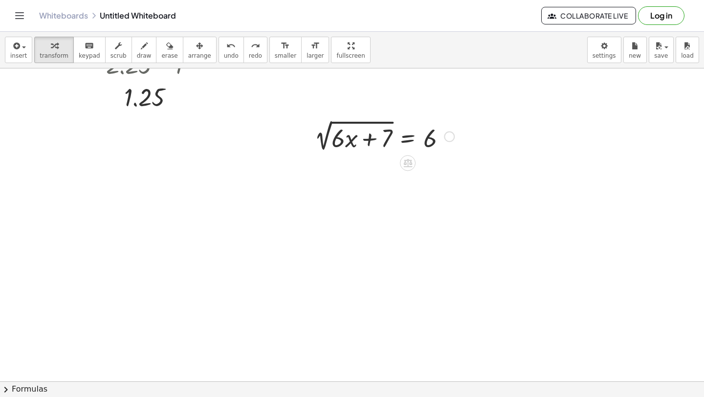
scroll to position [889, 0]
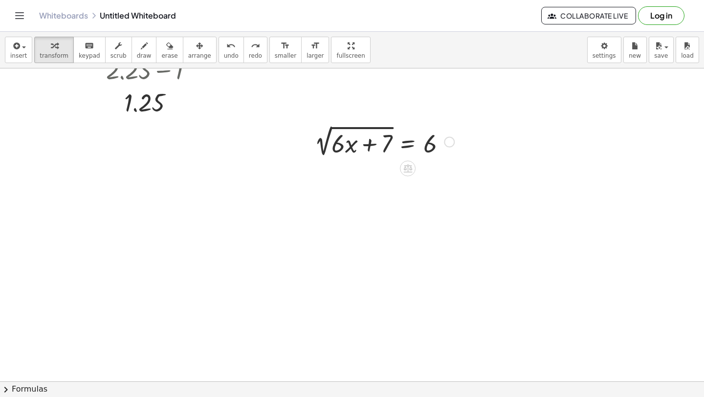
click at [413, 147] on div at bounding box center [385, 141] width 150 height 37
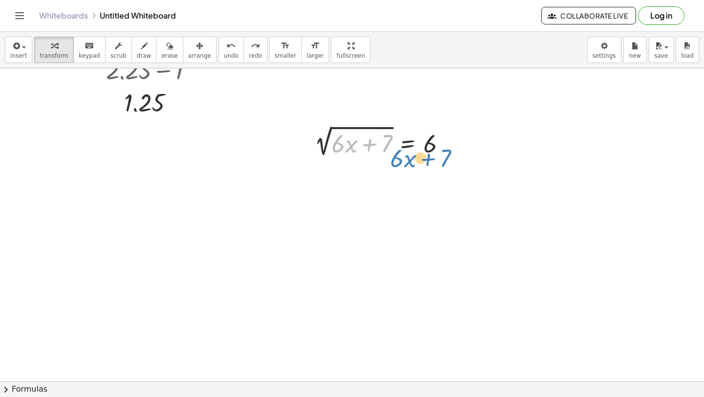
drag, startPoint x: 369, startPoint y: 145, endPoint x: 428, endPoint y: 159, distance: 60.4
click at [428, 159] on div "+ 7 ( + · 6 · x ) 2 √ ( + · 6 · x + 7 ) = 6" at bounding box center [381, 141] width 162 height 42
drag, startPoint x: 366, startPoint y: 147, endPoint x: 371, endPoint y: 144, distance: 5.7
click at [370, 146] on div at bounding box center [385, 141] width 150 height 37
drag, startPoint x: 350, startPoint y: 145, endPoint x: 356, endPoint y: 149, distance: 7.1
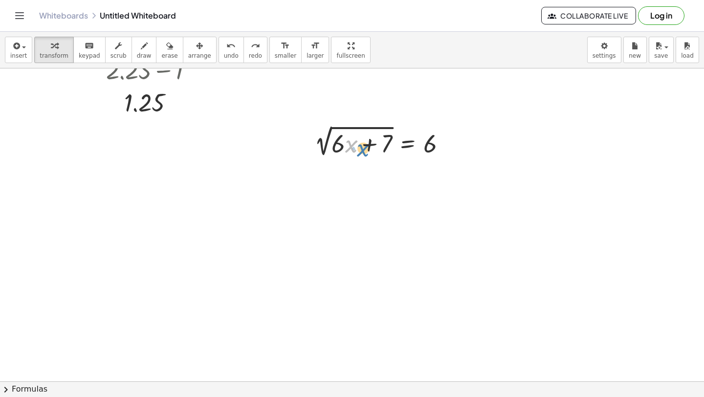
click at [356, 149] on div at bounding box center [385, 141] width 150 height 37
drag, startPoint x: 334, startPoint y: 146, endPoint x: 351, endPoint y: 144, distance: 17.8
click at [351, 144] on div at bounding box center [385, 141] width 150 height 37
click at [375, 142] on div at bounding box center [385, 141] width 150 height 37
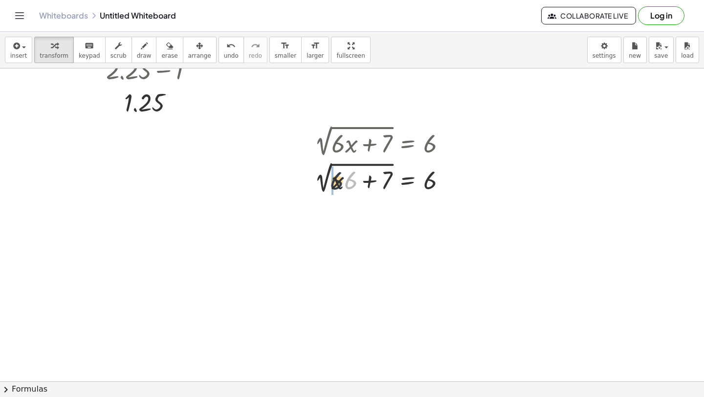
drag, startPoint x: 353, startPoint y: 180, endPoint x: 333, endPoint y: 181, distance: 20.1
click at [322, 182] on div at bounding box center [385, 177] width 150 height 37
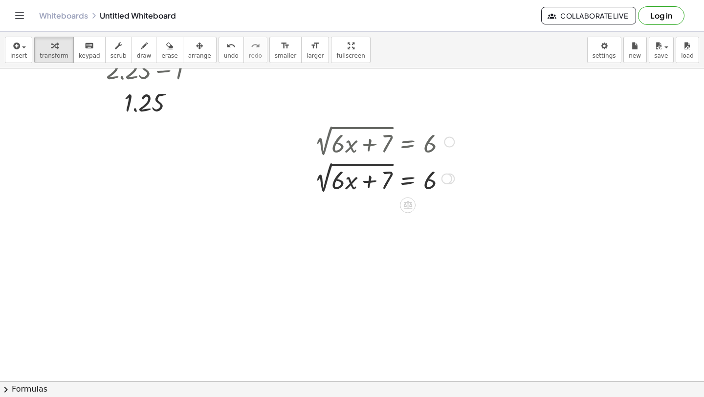
click at [426, 179] on div at bounding box center [385, 177] width 150 height 37
drag, startPoint x: 426, startPoint y: 180, endPoint x: 484, endPoint y: 176, distance: 57.9
click at [385, 181] on div at bounding box center [385, 177] width 150 height 37
click at [415, 178] on div at bounding box center [385, 177] width 150 height 37
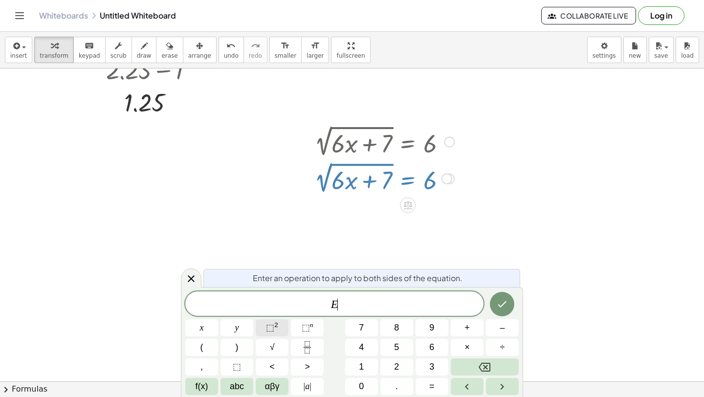
click at [271, 329] on span "⬚" at bounding box center [270, 328] width 8 height 10
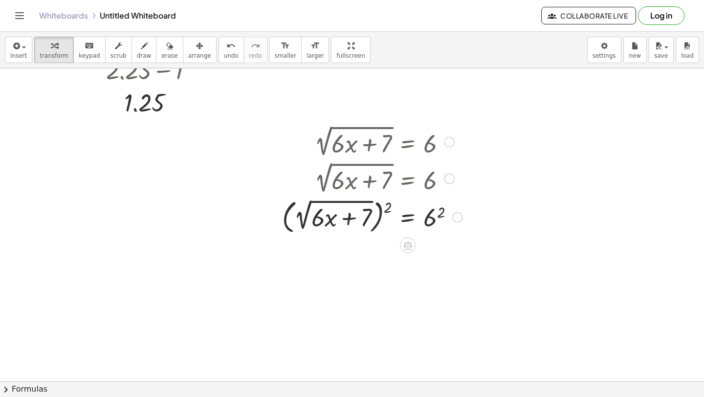
click at [386, 202] on div at bounding box center [372, 216] width 190 height 41
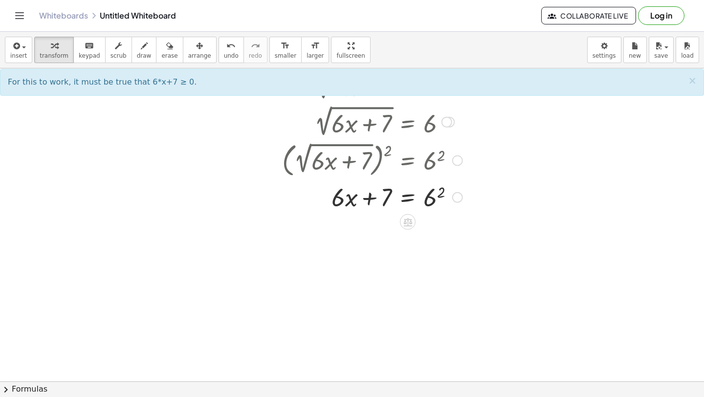
scroll to position [946, 0]
click at [440, 194] on div at bounding box center [372, 195] width 190 height 33
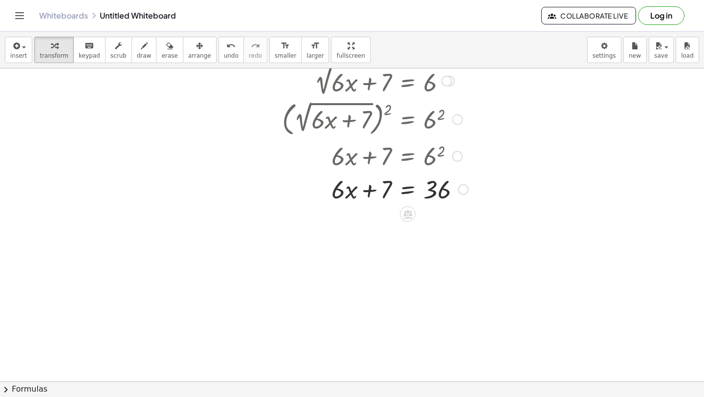
scroll to position [986, 0]
drag, startPoint x: 362, startPoint y: 192, endPoint x: 423, endPoint y: 192, distance: 60.6
click at [425, 195] on div at bounding box center [375, 189] width 196 height 33
click at [447, 189] on div at bounding box center [392, 189] width 230 height 33
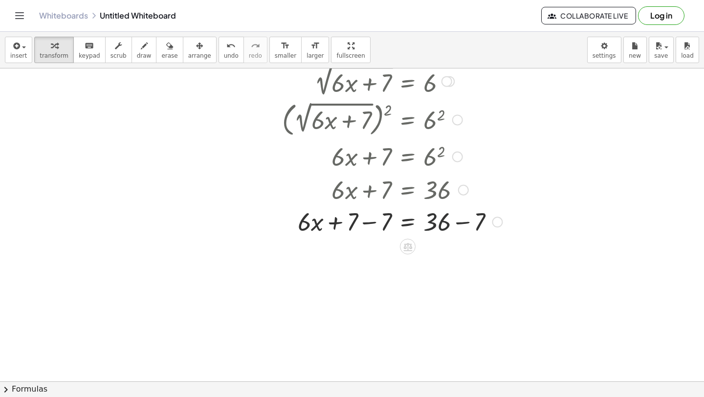
click at [459, 197] on div at bounding box center [392, 189] width 230 height 33
click at [459, 223] on div at bounding box center [392, 222] width 230 height 33
click at [370, 226] on div at bounding box center [375, 222] width 196 height 33
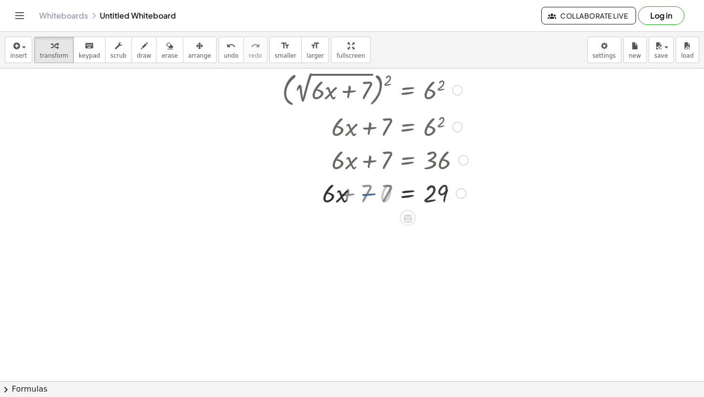
scroll to position [1026, 0]
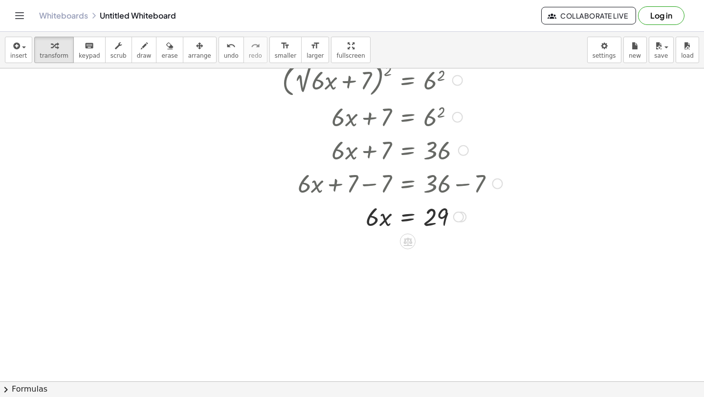
click at [411, 220] on div at bounding box center [392, 216] width 230 height 33
click at [373, 258] on div at bounding box center [392, 257] width 230 height 49
click at [432, 260] on div at bounding box center [392, 257] width 230 height 49
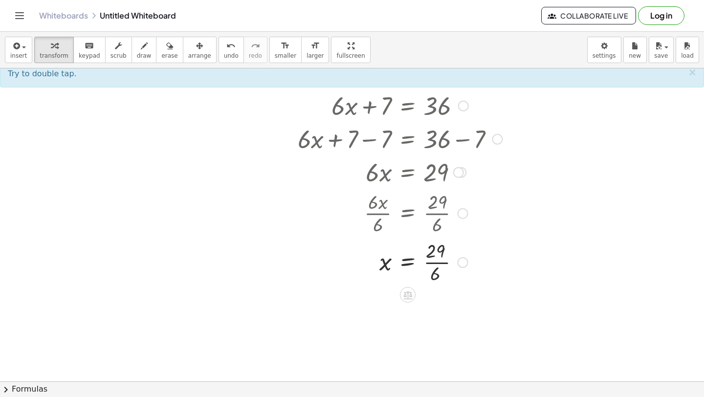
scroll to position [1073, 0]
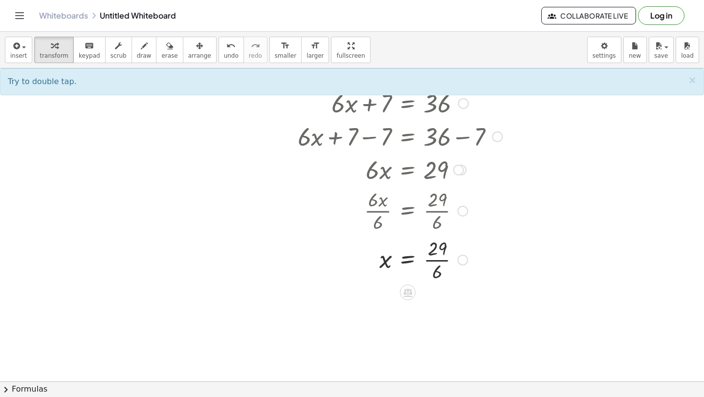
click at [432, 260] on div at bounding box center [392, 259] width 230 height 49
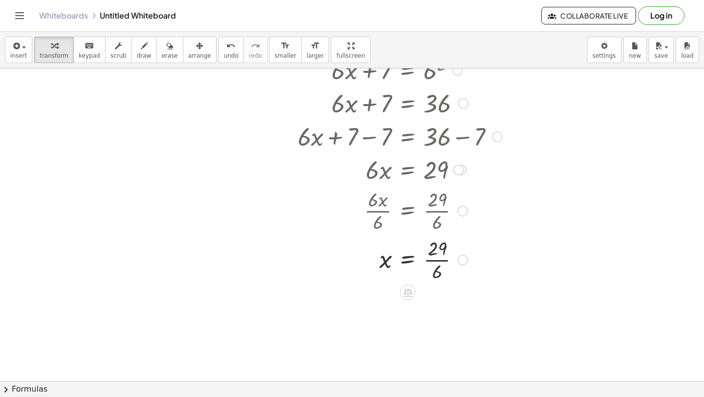
click at [432, 260] on div at bounding box center [392, 259] width 230 height 49
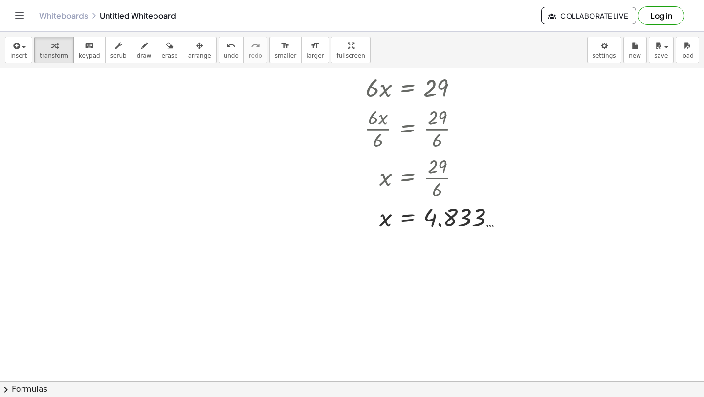
scroll to position [1141, 0]
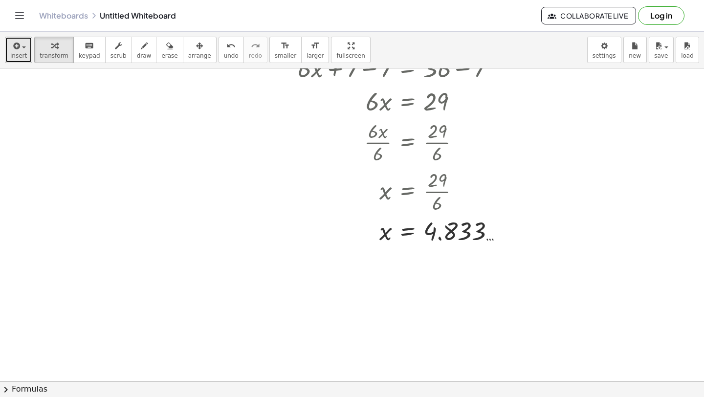
click at [7, 41] on button "insert" at bounding box center [18, 50] width 27 height 26
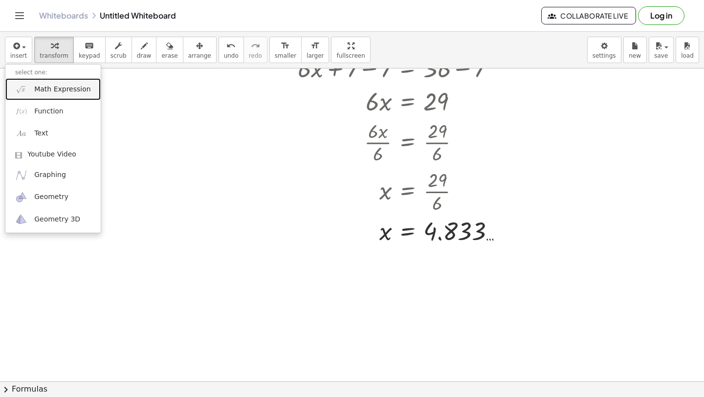
click at [26, 91] on img at bounding box center [21, 89] width 12 height 12
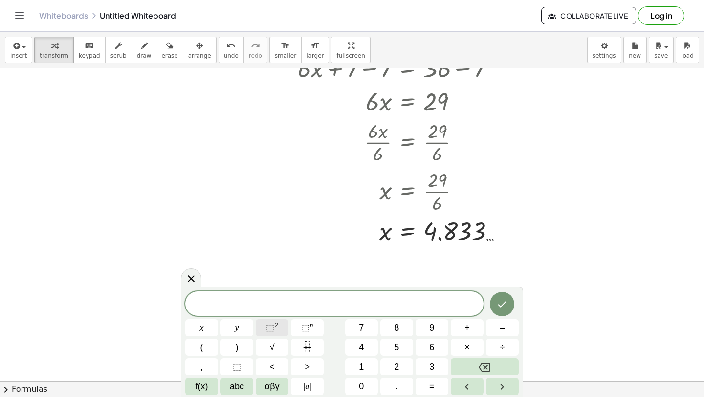
click at [267, 335] on button "⬚ 2" at bounding box center [272, 327] width 33 height 17
click at [266, 345] on button "√" at bounding box center [272, 347] width 33 height 17
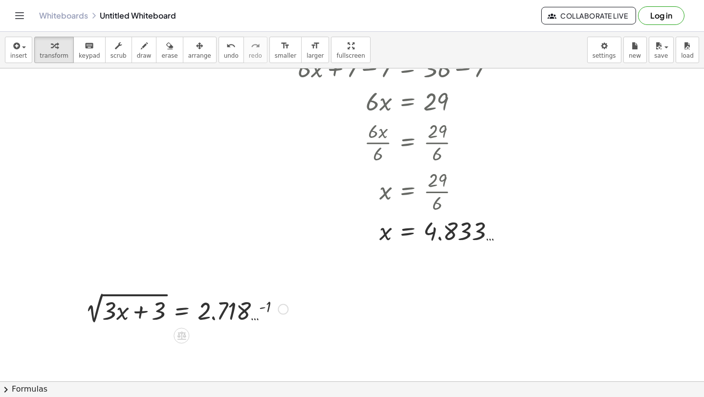
click at [261, 308] on div at bounding box center [186, 308] width 213 height 37
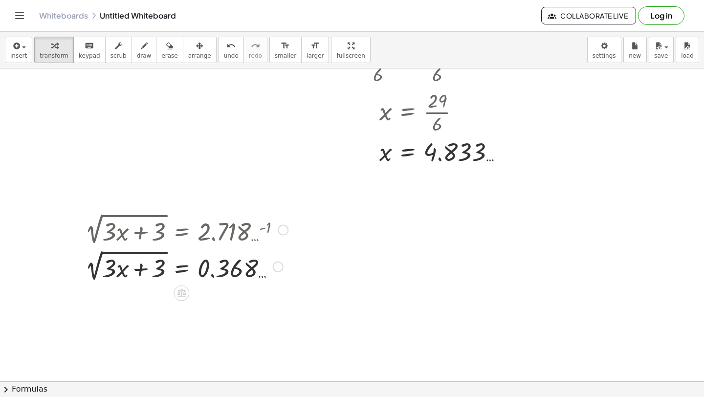
scroll to position [1220, 0]
click at [126, 253] on div at bounding box center [186, 266] width 213 height 37
click at [182, 270] on div at bounding box center [186, 266] width 213 height 37
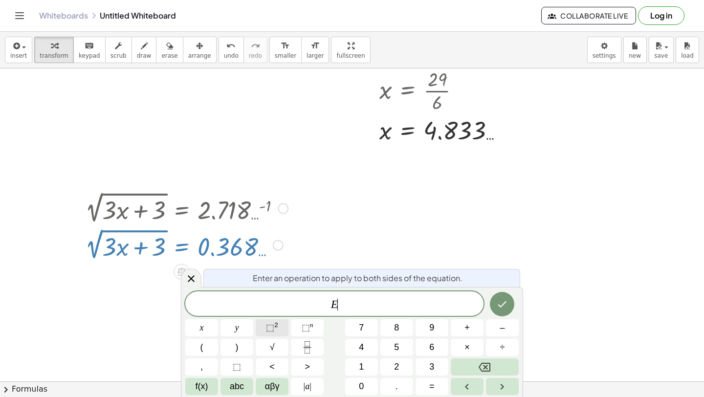
scroll to position [1245, 0]
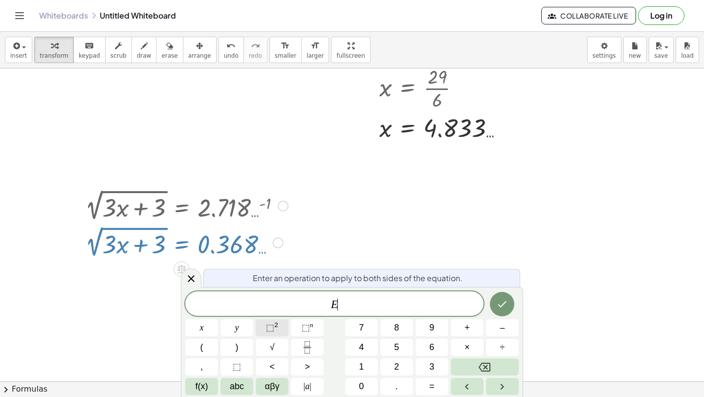
click at [275, 330] on span "⬚ 2" at bounding box center [272, 327] width 12 height 13
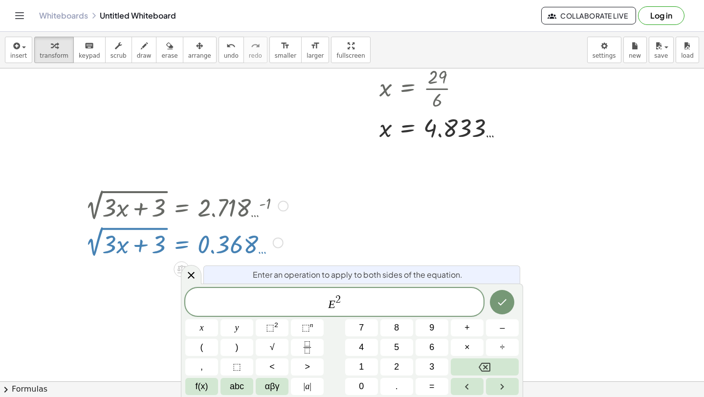
click at [218, 319] on div at bounding box center [201, 327] width 33 height 17
click at [497, 304] on icon "Done" at bounding box center [502, 302] width 12 height 12
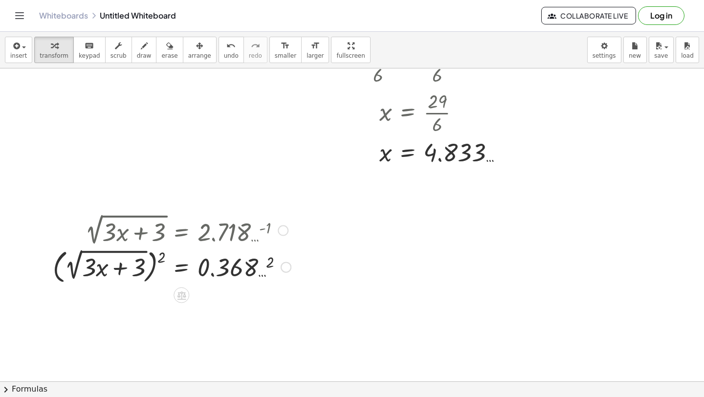
click at [161, 255] on div at bounding box center [172, 266] width 248 height 41
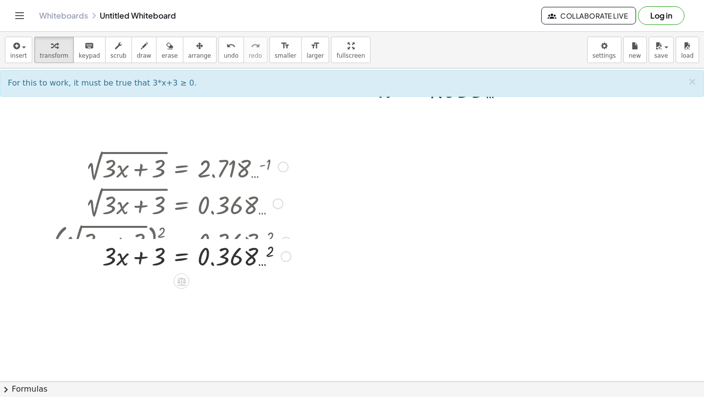
scroll to position [1285, 0]
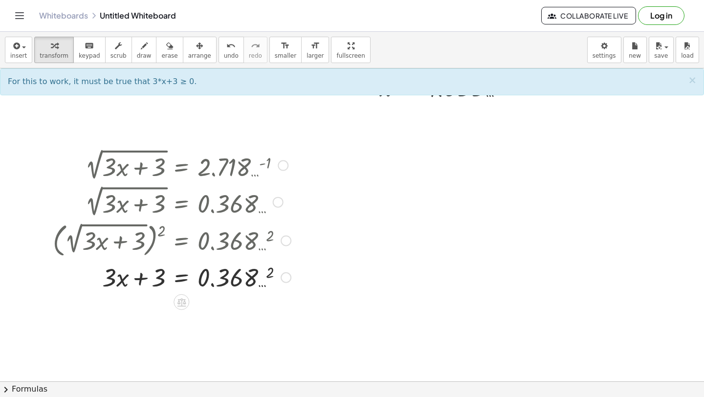
click at [270, 272] on div at bounding box center [172, 276] width 248 height 33
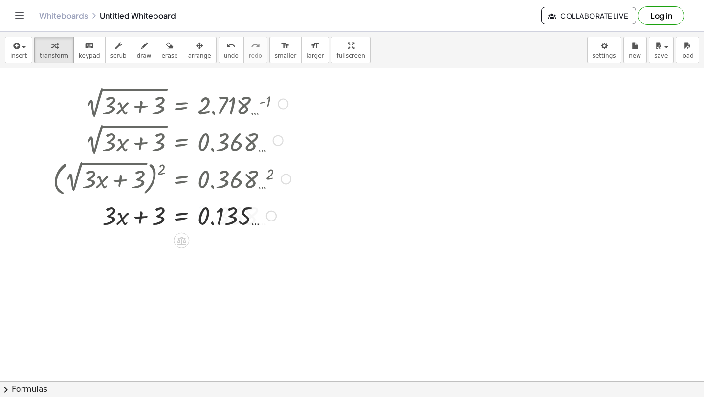
scroll to position [1347, 0]
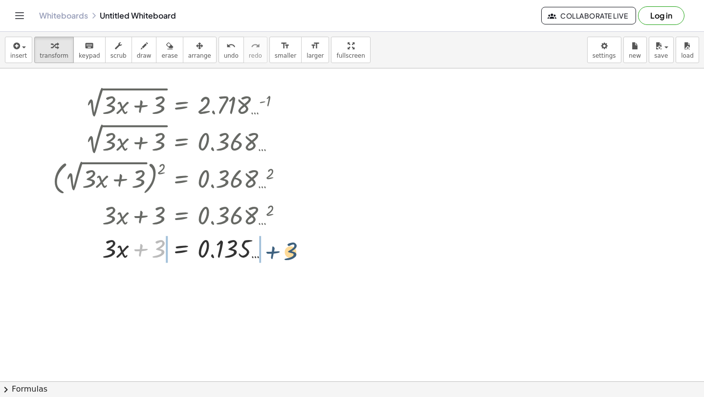
drag, startPoint x: 145, startPoint y: 248, endPoint x: 280, endPoint y: 250, distance: 135.5
click at [282, 251] on div at bounding box center [172, 247] width 248 height 33
click at [252, 252] on div at bounding box center [183, 247] width 270 height 33
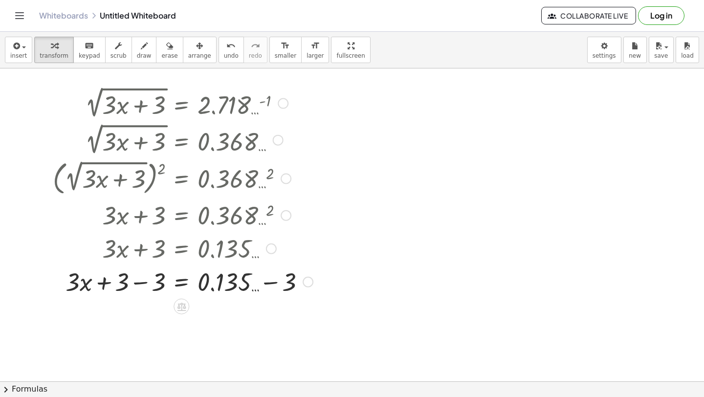
click at [271, 287] on div at bounding box center [183, 281] width 270 height 33
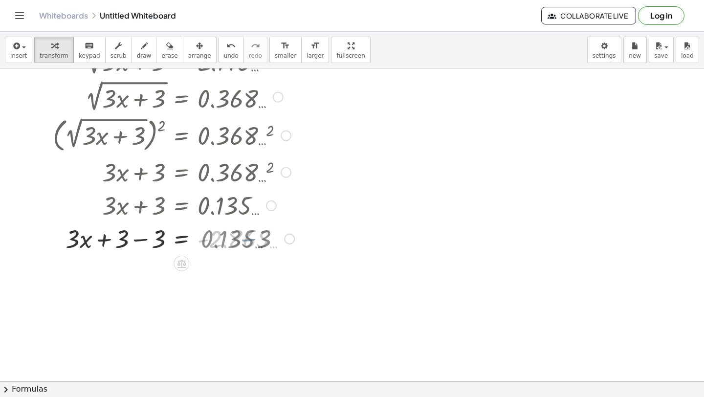
scroll to position [1392, 0]
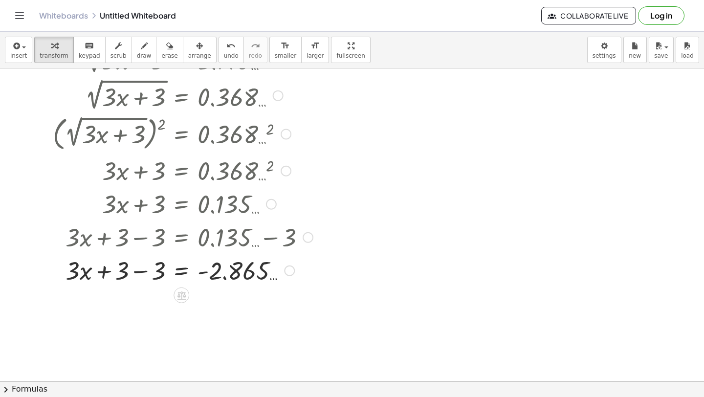
click at [148, 272] on div at bounding box center [183, 269] width 270 height 33
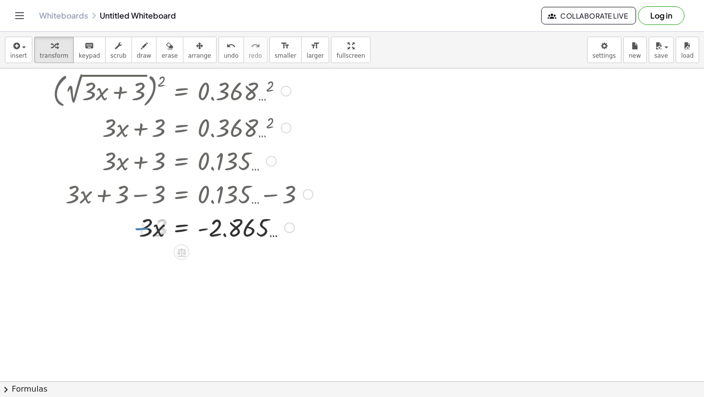
scroll to position [1435, 0]
click at [182, 231] on div at bounding box center [183, 226] width 270 height 33
click at [153, 227] on div at bounding box center [183, 226] width 270 height 49
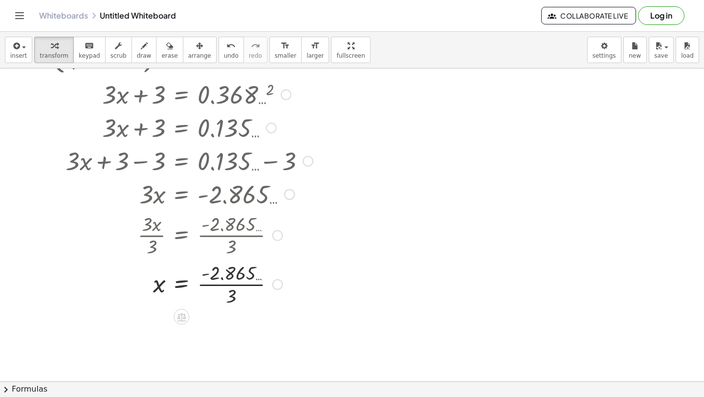
scroll to position [1473, 0]
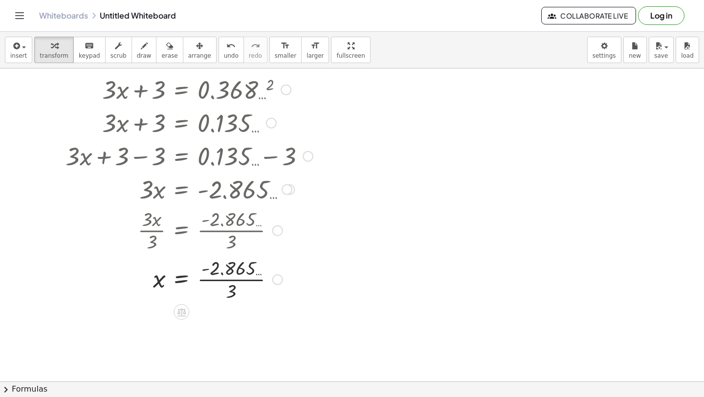
click at [219, 279] on div at bounding box center [183, 278] width 270 height 49
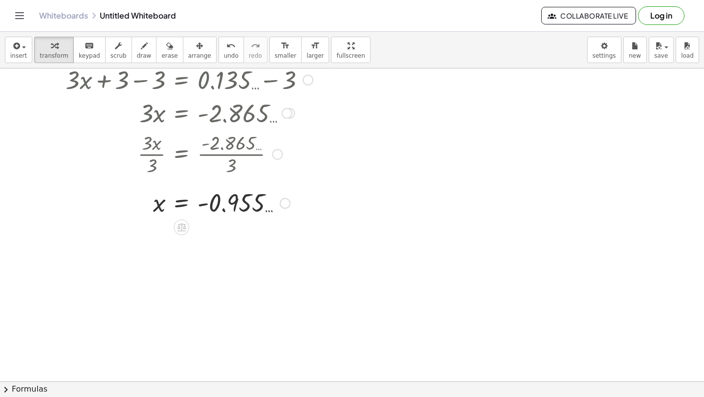
scroll to position [1552, 0]
